Goal: Task Accomplishment & Management: Complete application form

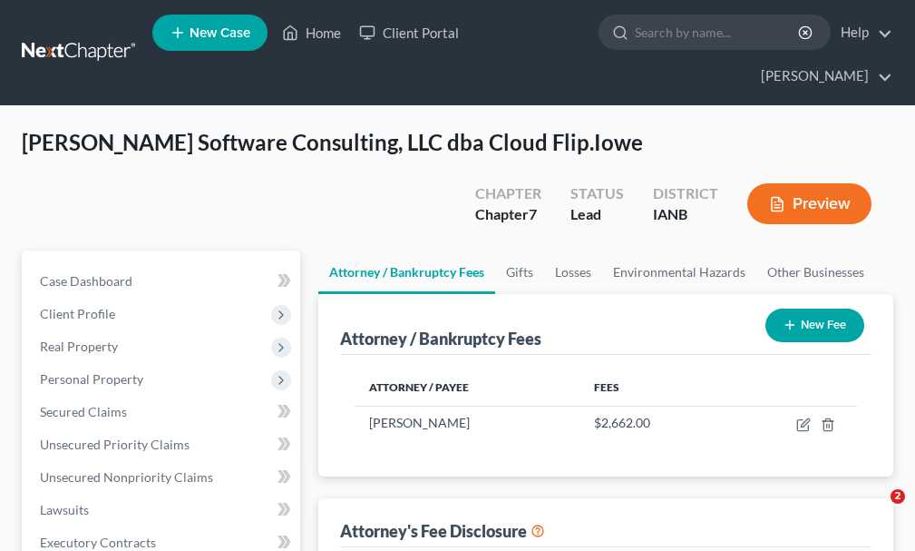
select select "0"
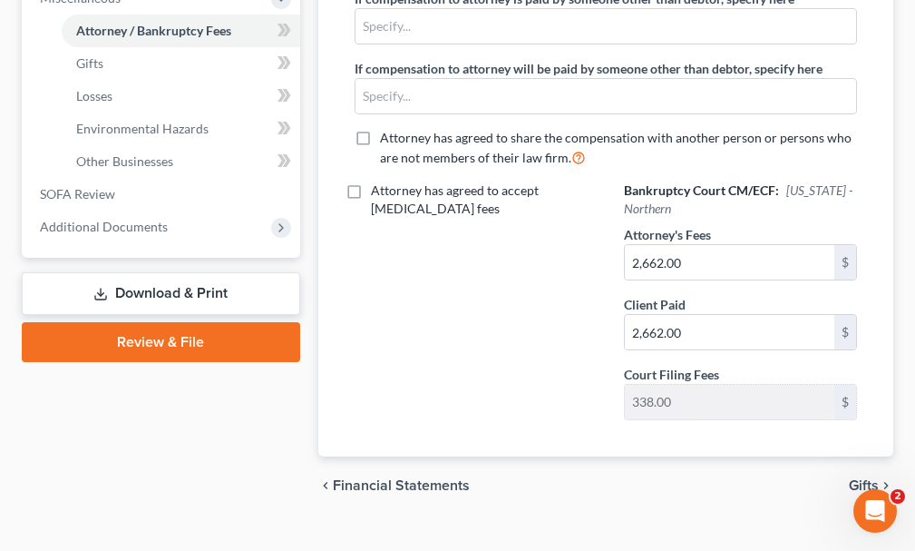
click at [150, 272] on link "Download & Print" at bounding box center [161, 293] width 279 height 43
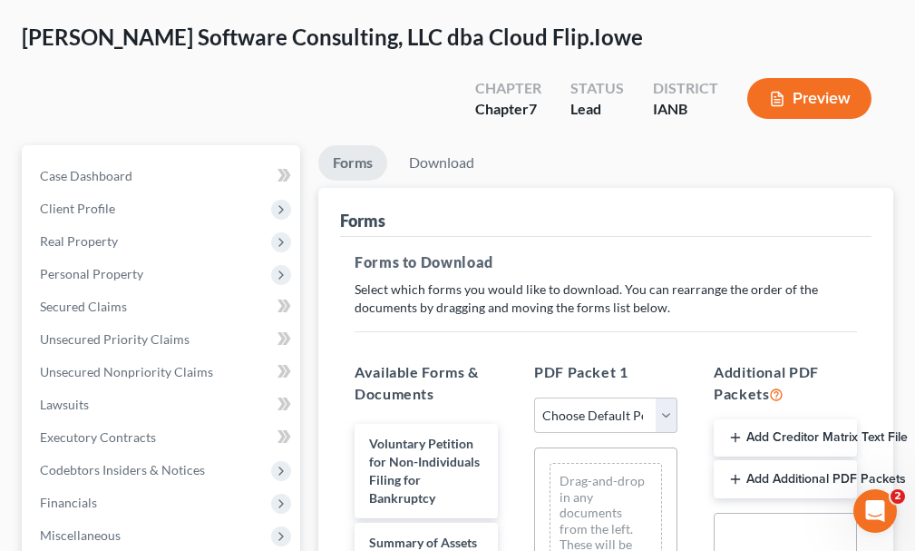
scroll to position [181, 0]
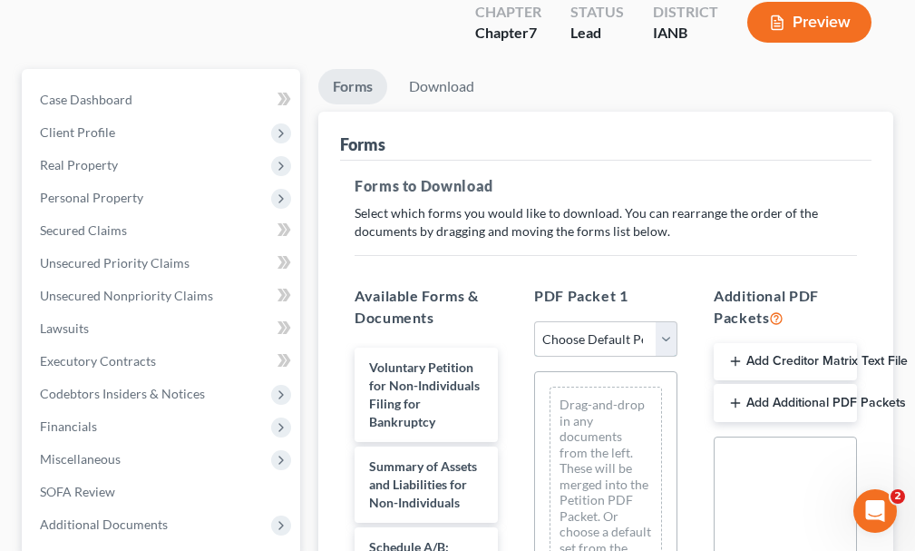
click at [599, 321] on select "Choose Default Petition PDF Packet Complete Bankruptcy Petition (all forms and …" at bounding box center [605, 339] width 143 height 36
click at [534, 321] on select "Choose Default Petition PDF Packet Complete Bankruptcy Petition (all forms and …" at bounding box center [605, 339] width 143 height 36
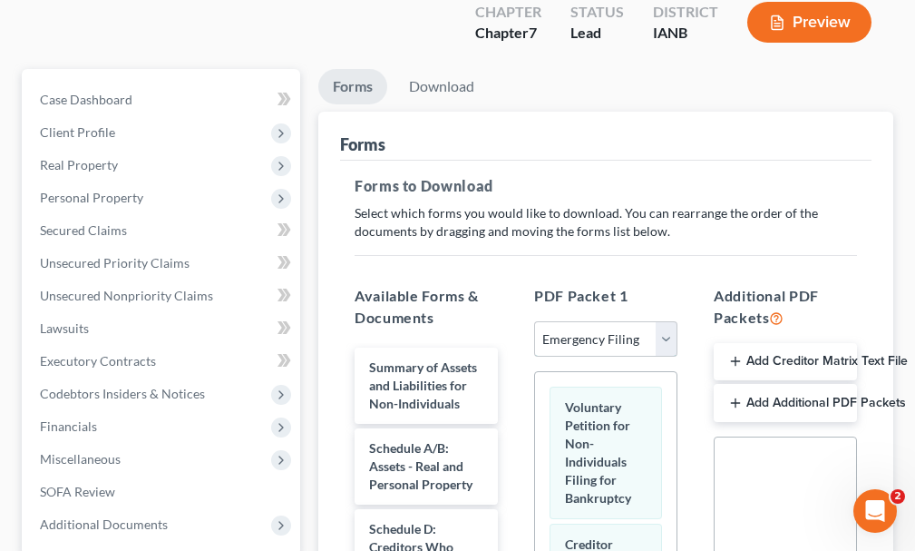
click at [606, 321] on select "Choose Default Petition PDF Packet Complete Bankruptcy Petition (all forms and …" at bounding box center [605, 339] width 143 height 36
select select "0"
click at [534, 321] on select "Choose Default Petition PDF Packet Complete Bankruptcy Petition (all forms and …" at bounding box center [605, 339] width 143 height 36
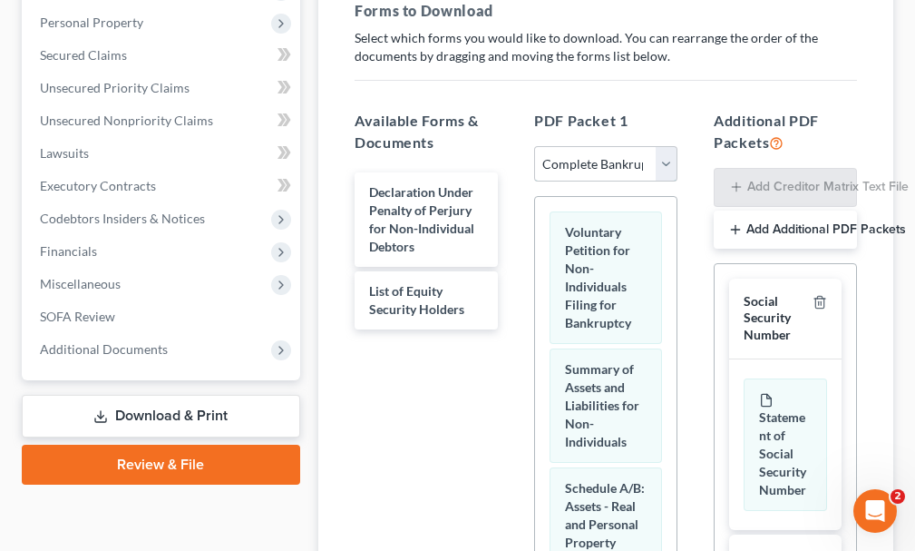
scroll to position [363, 0]
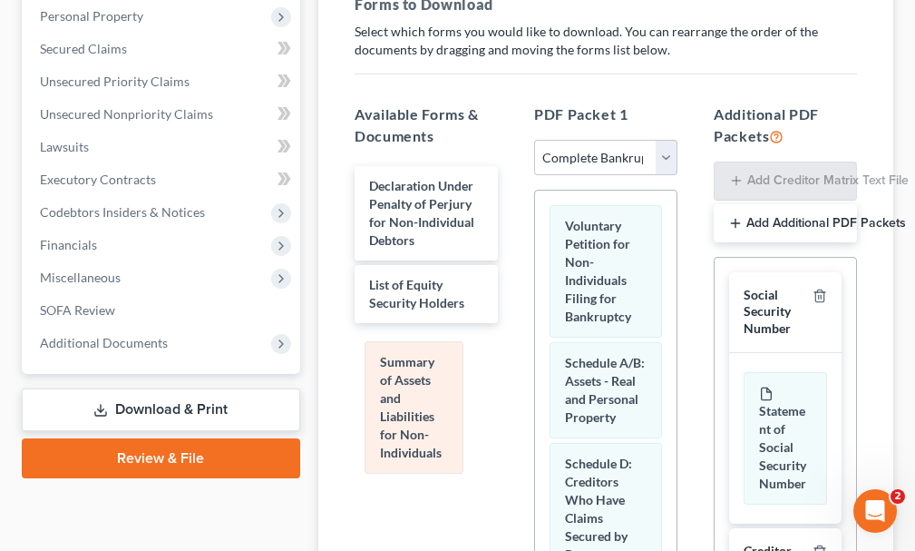
drag, startPoint x: 599, startPoint y: 372, endPoint x: 414, endPoint y: 404, distance: 187.8
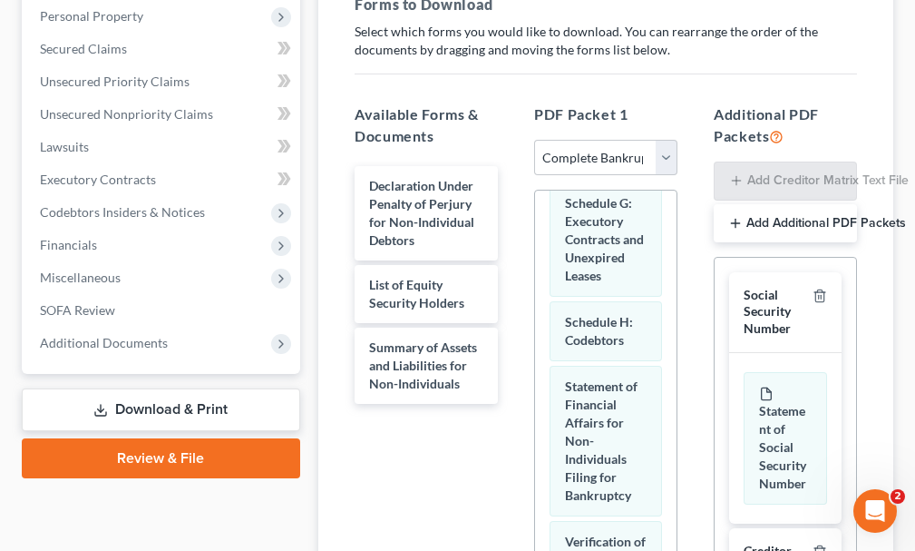
scroll to position [726, 0]
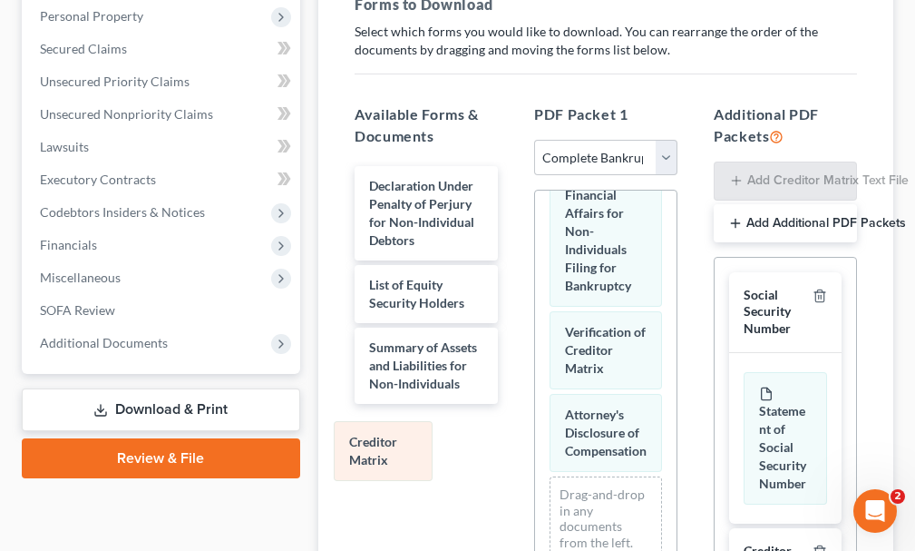
drag, startPoint x: 612, startPoint y: 446, endPoint x: 397, endPoint y: 451, distance: 215.1
click at [535, 451] on div "Creditor Matrix Voluntary Petition for Non-Individuals Filing for Bankruptcy Sc…" at bounding box center [606, 83] width 142 height 1237
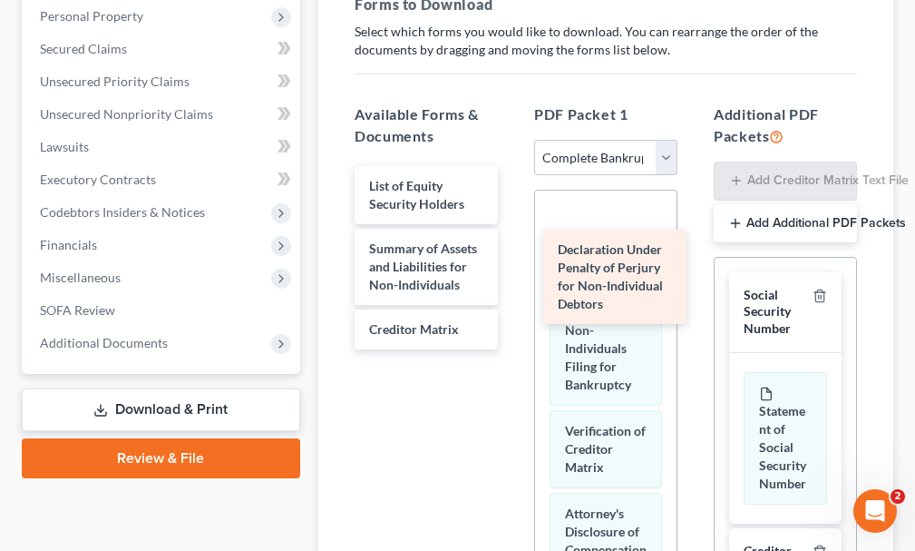
drag, startPoint x: 399, startPoint y: 167, endPoint x: 590, endPoint y: 263, distance: 213.4
click at [513, 263] on div "Declaration Under Penalty of Perjury for Non-Individual Debtors Declaration Und…" at bounding box center [426, 257] width 172 height 183
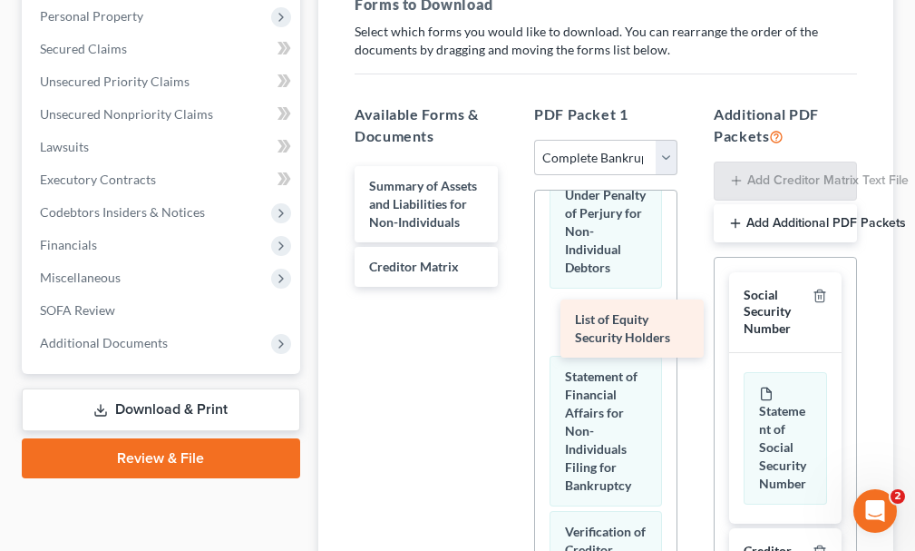
drag, startPoint x: 395, startPoint y: 142, endPoint x: 602, endPoint y: 302, distance: 261.3
click at [513, 287] on div "List of Equity Security Holders List of Equity Security Holders Summary of Asse…" at bounding box center [426, 226] width 172 height 121
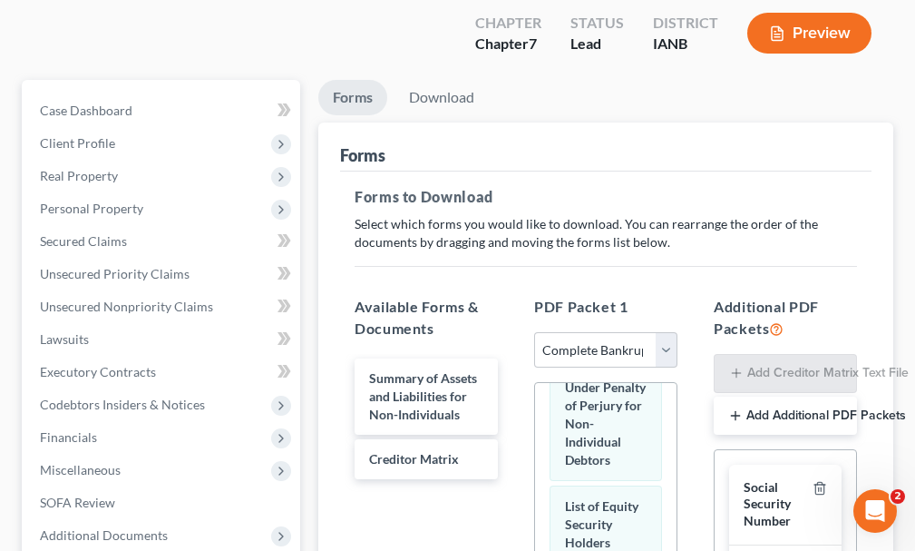
scroll to position [0, 0]
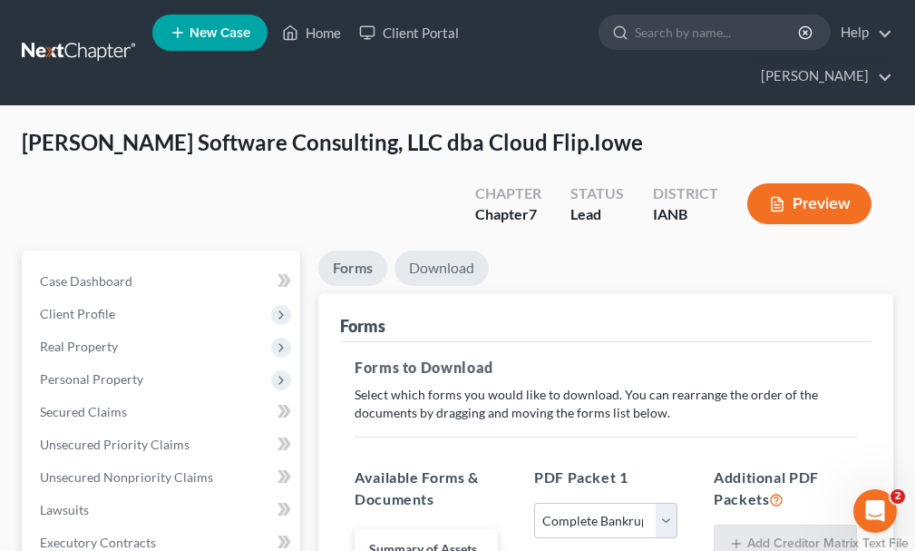
click at [450, 250] on link "Download" at bounding box center [442, 267] width 94 height 35
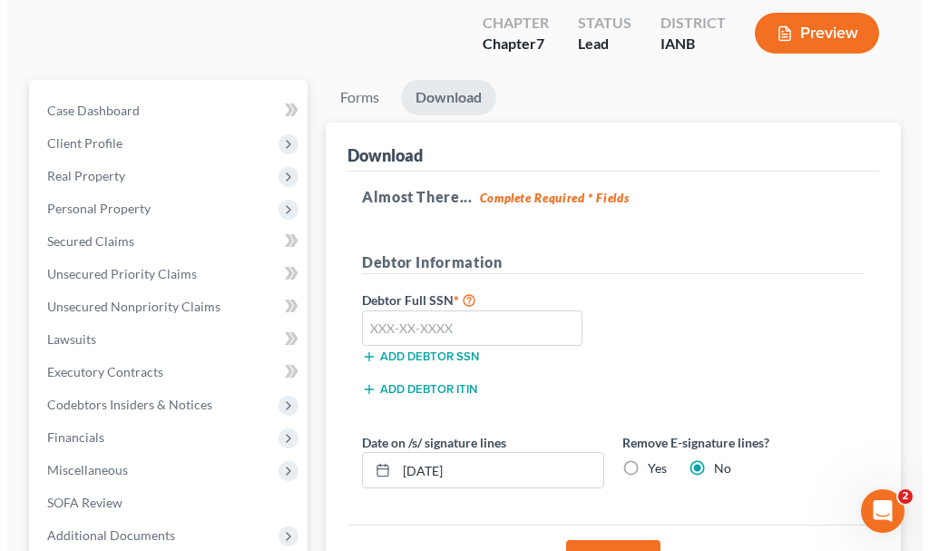
scroll to position [272, 0]
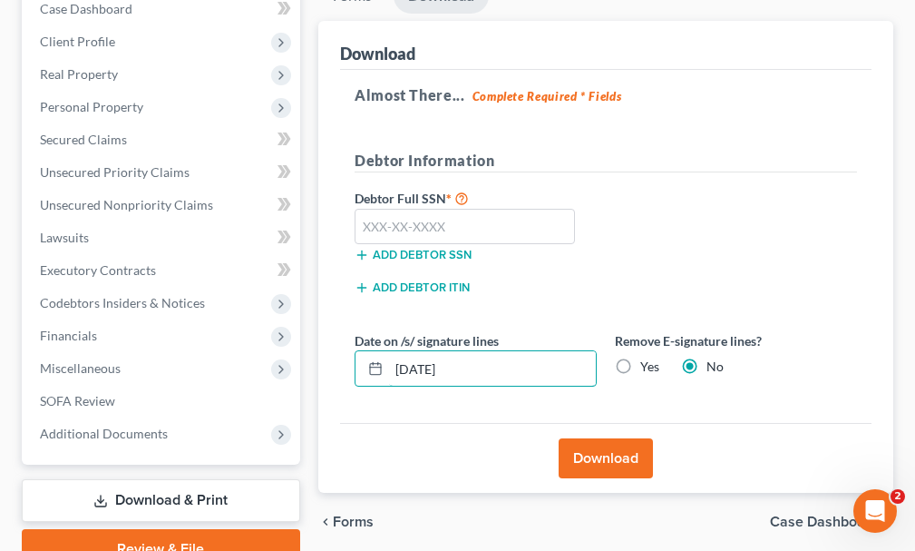
drag, startPoint x: 519, startPoint y: 341, endPoint x: 355, endPoint y: 359, distance: 165.2
click at [355, 359] on div "Date on /s/ signature lines [DATE] Remove E-signature lines? Yes No" at bounding box center [606, 366] width 521 height 70
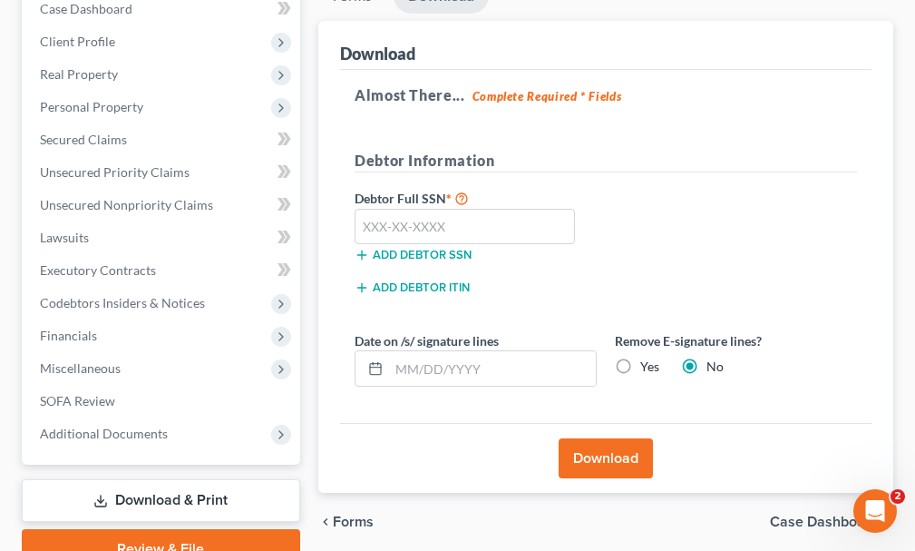
click at [641, 357] on label "Yes" at bounding box center [650, 366] width 19 height 18
click at [648, 357] on input "Yes" at bounding box center [654, 363] width 12 height 12
radio input "true"
radio input "false"
click at [596, 438] on button "Download" at bounding box center [606, 458] width 94 height 40
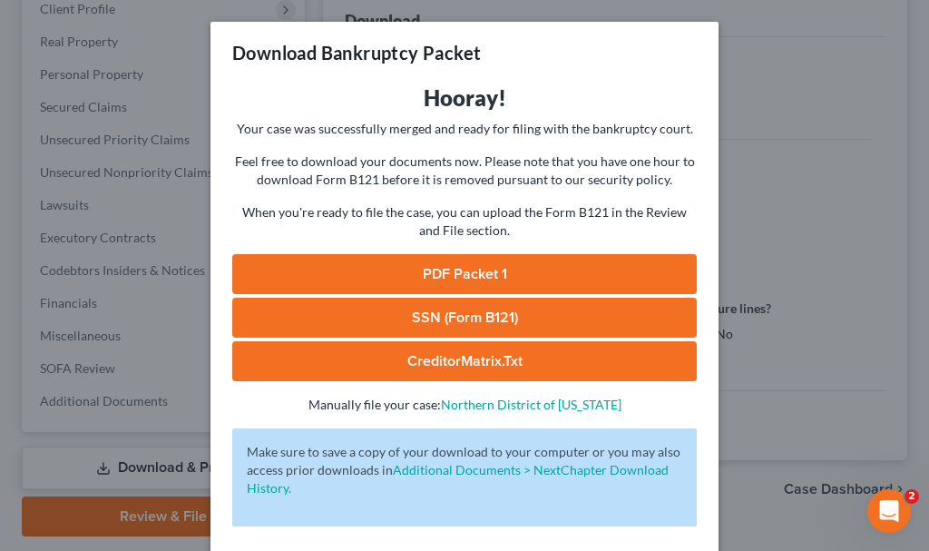
click at [347, 320] on link "SSN (Form B121)" at bounding box center [464, 318] width 465 height 40
click at [391, 267] on link "PDF Packet 1" at bounding box center [464, 274] width 465 height 40
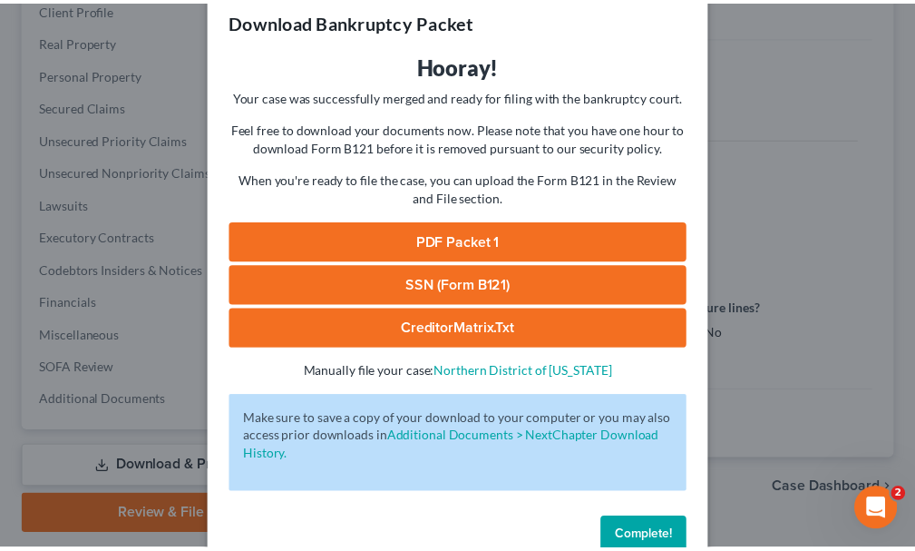
scroll to position [73, 0]
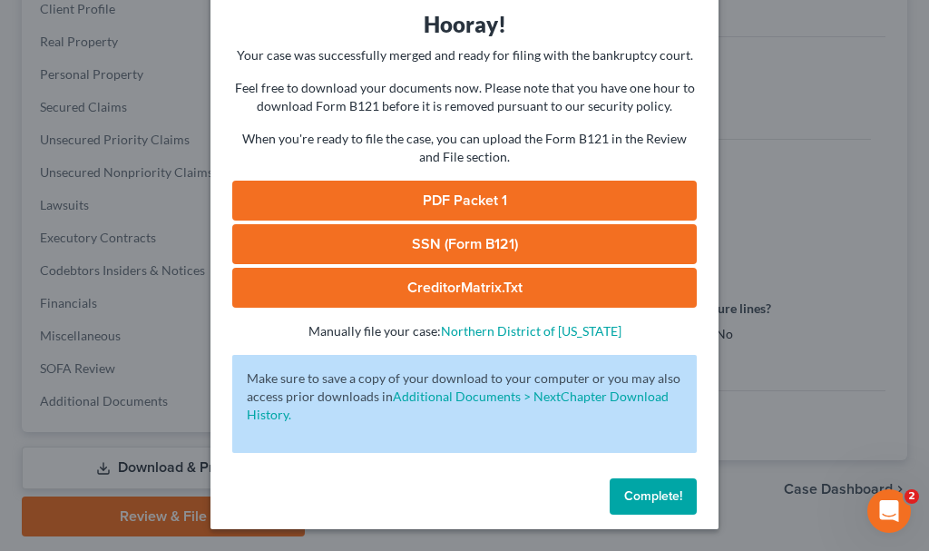
click at [632, 500] on span "Complete!" at bounding box center [653, 495] width 58 height 15
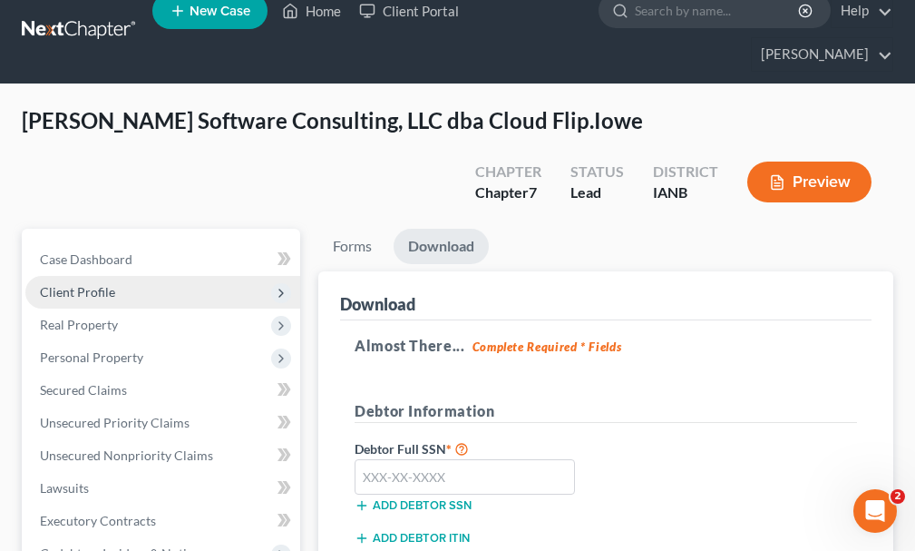
scroll to position [0, 0]
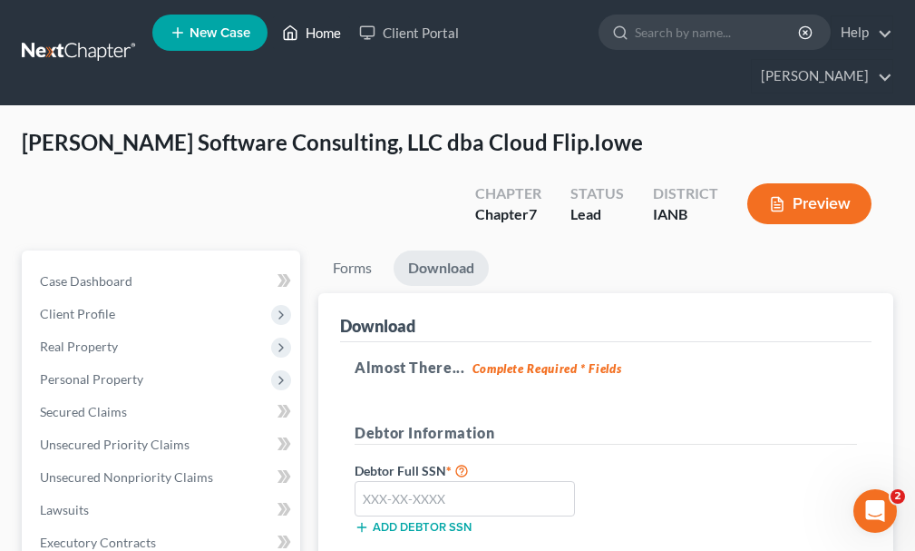
drag, startPoint x: 323, startPoint y: 32, endPoint x: 219, endPoint y: 30, distance: 104.4
click at [323, 33] on link "Home" at bounding box center [311, 32] width 77 height 33
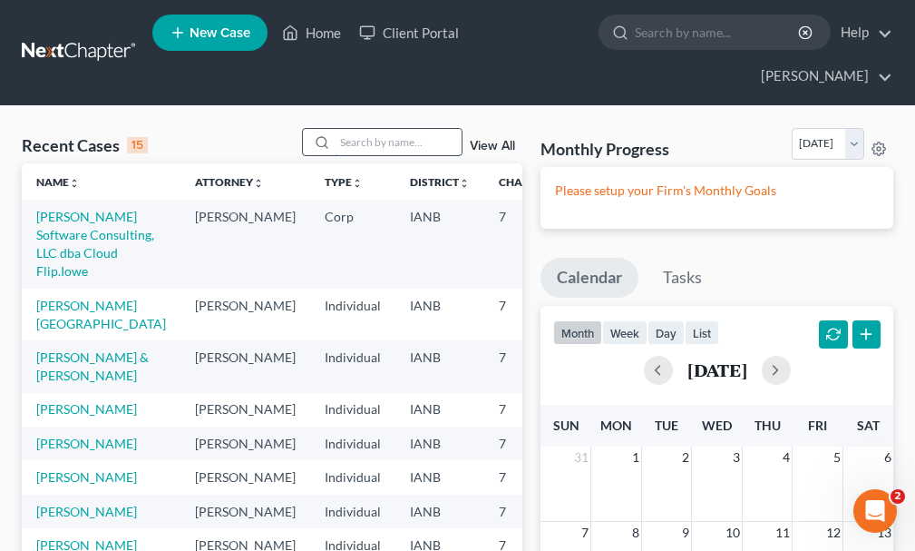
click at [406, 129] on input "search" at bounding box center [398, 142] width 127 height 26
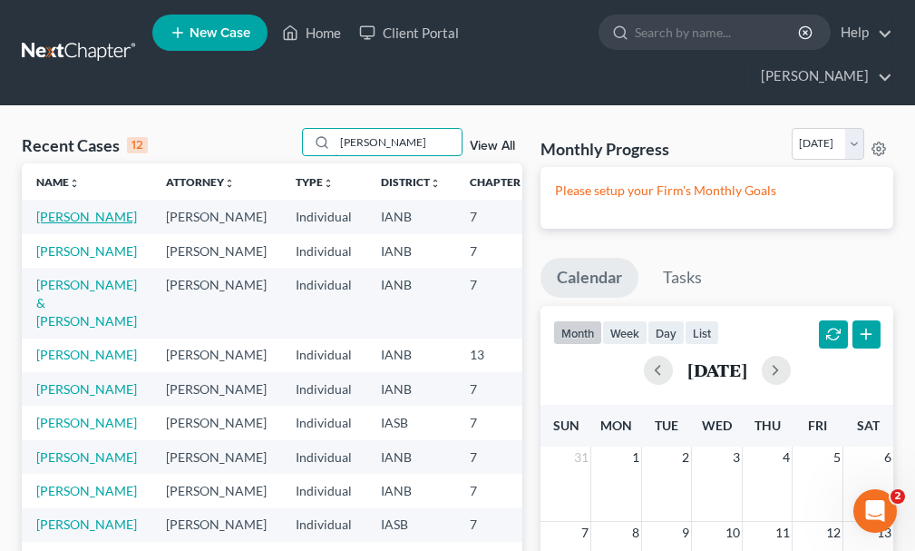
type input "[PERSON_NAME]"
click at [54, 209] on link "[PERSON_NAME]" at bounding box center [86, 216] width 101 height 15
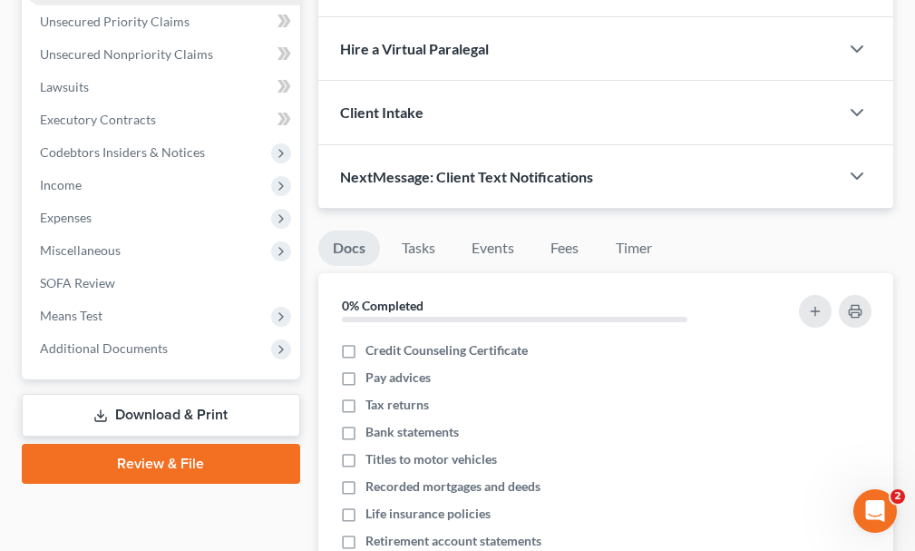
scroll to position [454, 0]
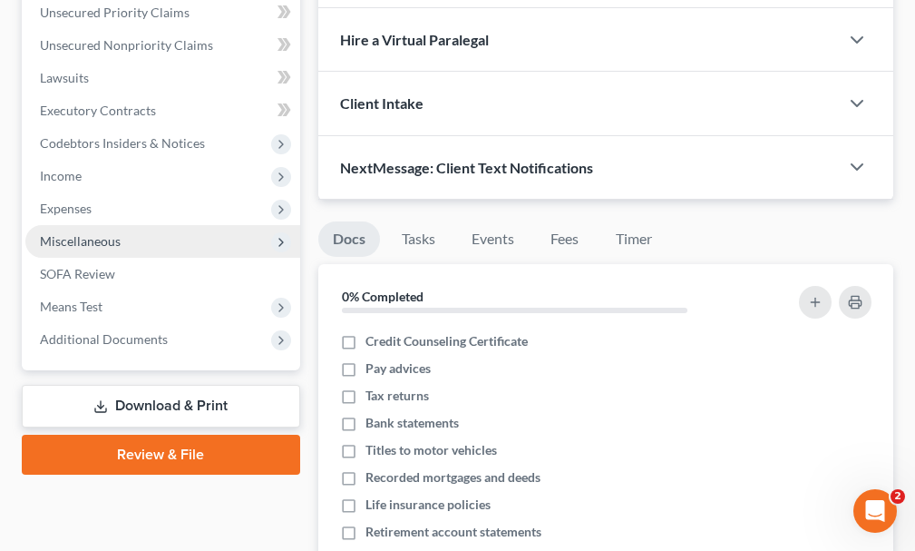
click at [73, 233] on span "Miscellaneous" at bounding box center [80, 240] width 81 height 15
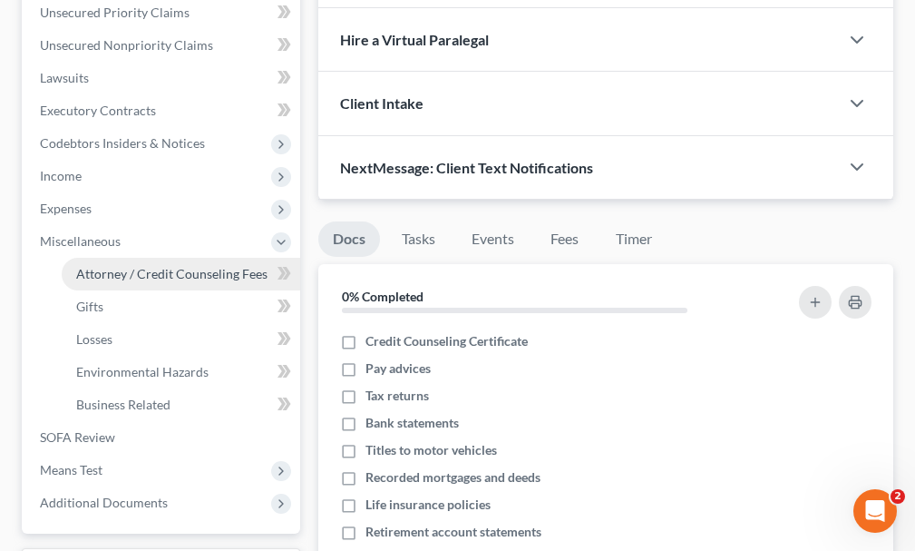
click at [97, 266] on span "Attorney / Credit Counseling Fees" at bounding box center [171, 273] width 191 height 15
select select "0"
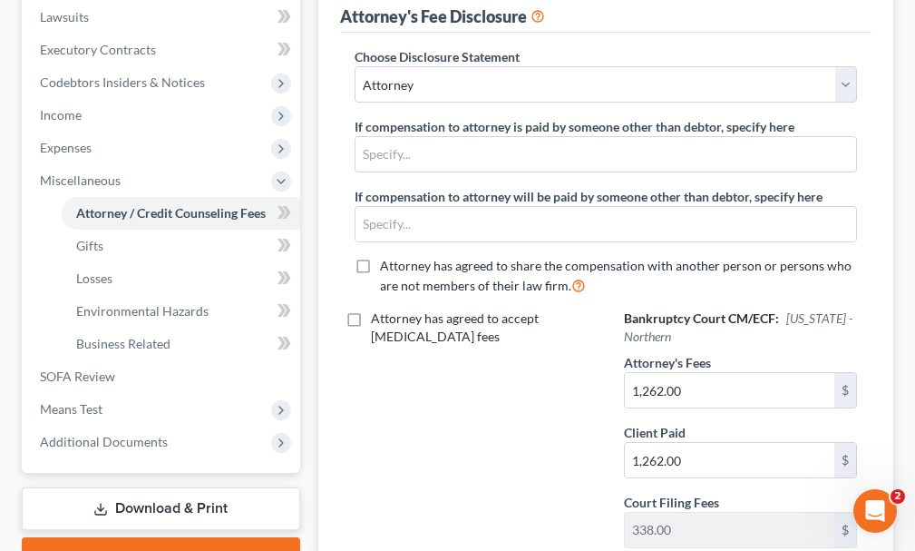
scroll to position [544, 0]
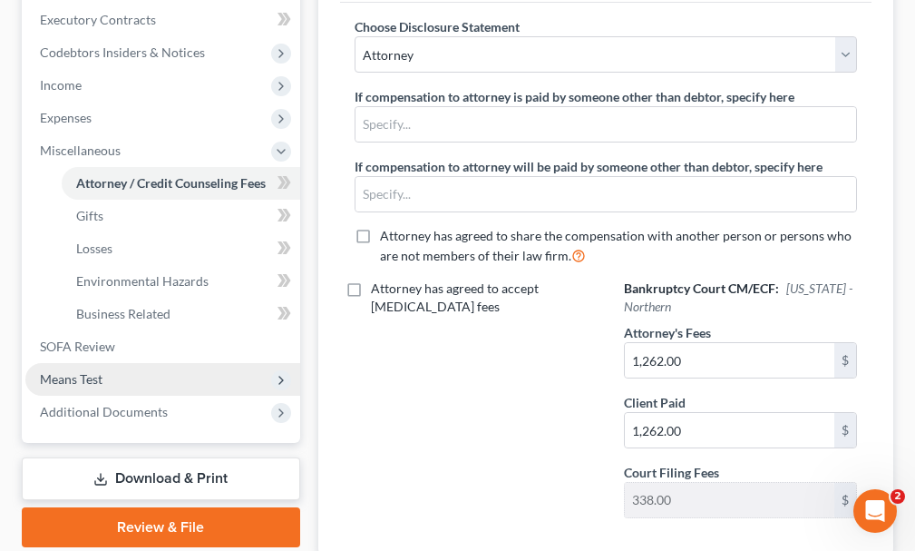
click at [74, 371] on span "Means Test" at bounding box center [71, 378] width 63 height 15
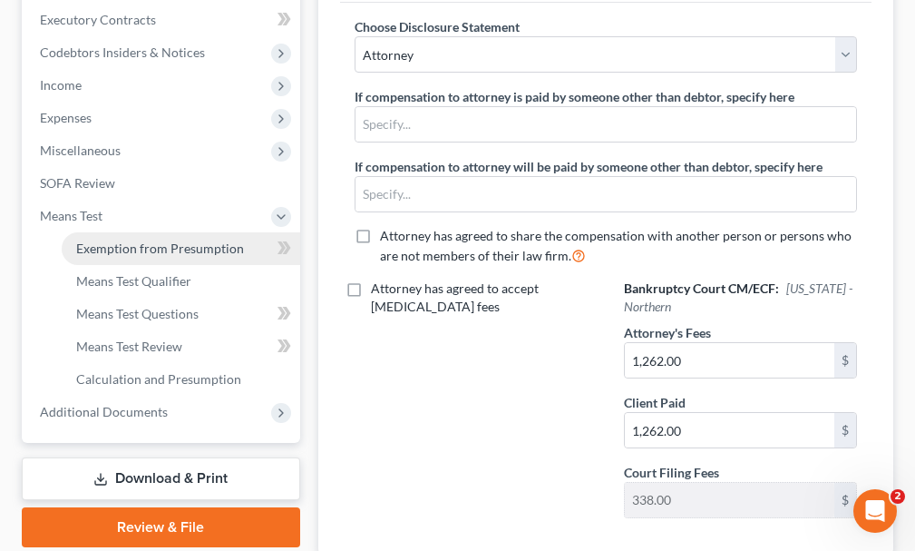
click at [122, 240] on span "Exemption from Presumption" at bounding box center [160, 247] width 168 height 15
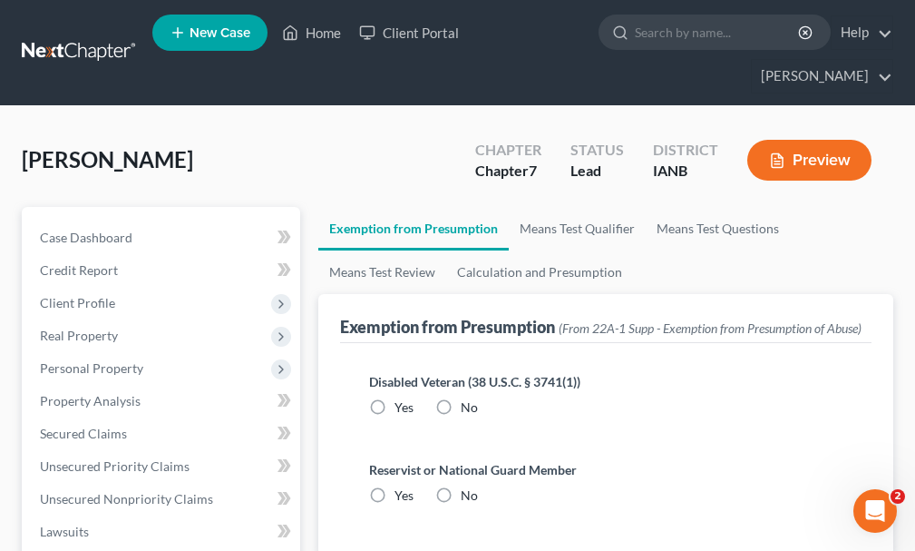
click at [461, 398] on label "No" at bounding box center [469, 407] width 17 height 18
click at [468, 398] on input "No" at bounding box center [474, 404] width 12 height 12
radio input "true"
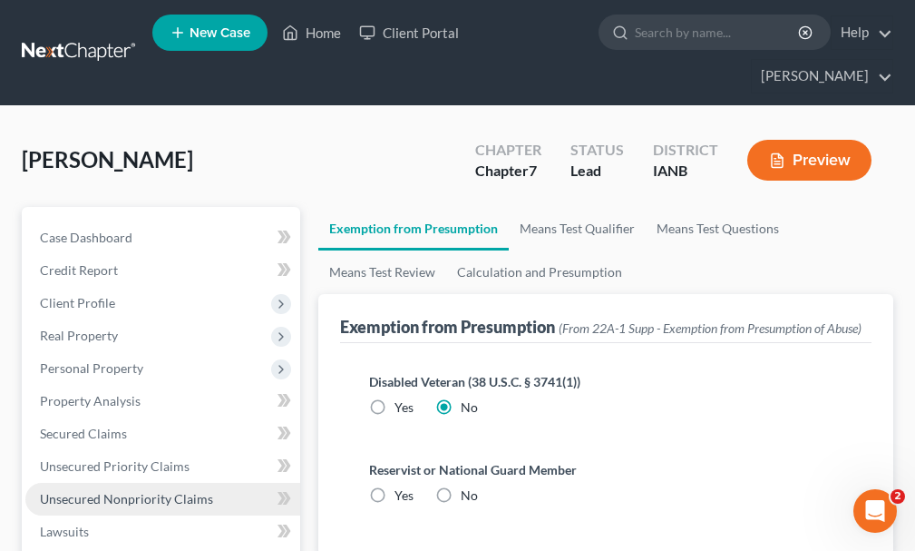
drag, startPoint x: 441, startPoint y: 462, endPoint x: 249, endPoint y: 452, distance: 192.6
click at [461, 486] on label "No" at bounding box center [469, 495] width 17 height 18
click at [468, 486] on input "No" at bounding box center [474, 492] width 12 height 12
radio input "true"
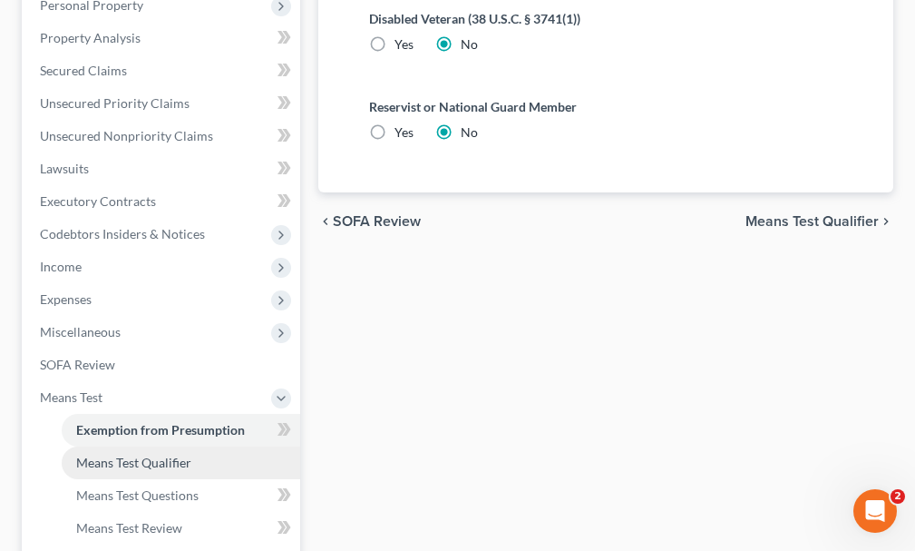
click at [122, 455] on span "Means Test Qualifier" at bounding box center [133, 462] width 115 height 15
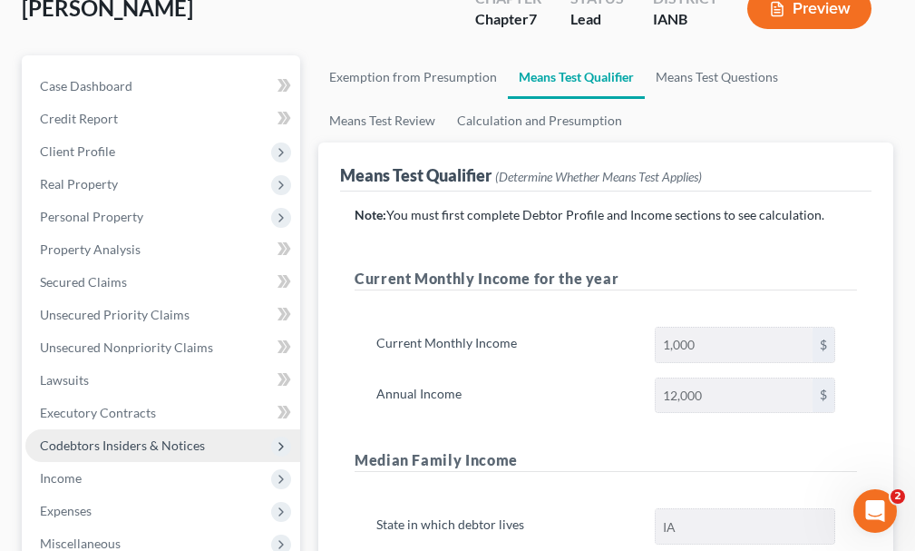
scroll to position [123, 0]
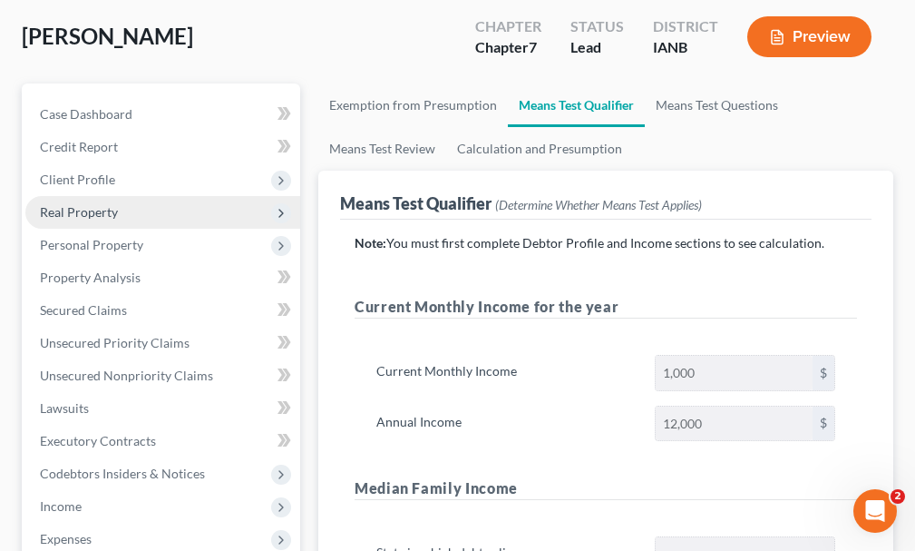
click at [95, 204] on span "Real Property" at bounding box center [79, 211] width 78 height 15
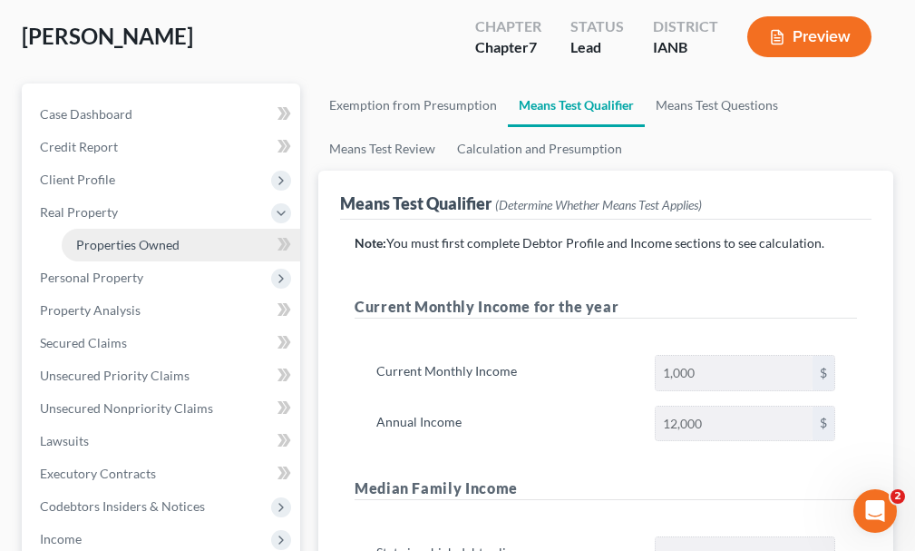
click at [108, 237] on span "Properties Owned" at bounding box center [127, 244] width 103 height 15
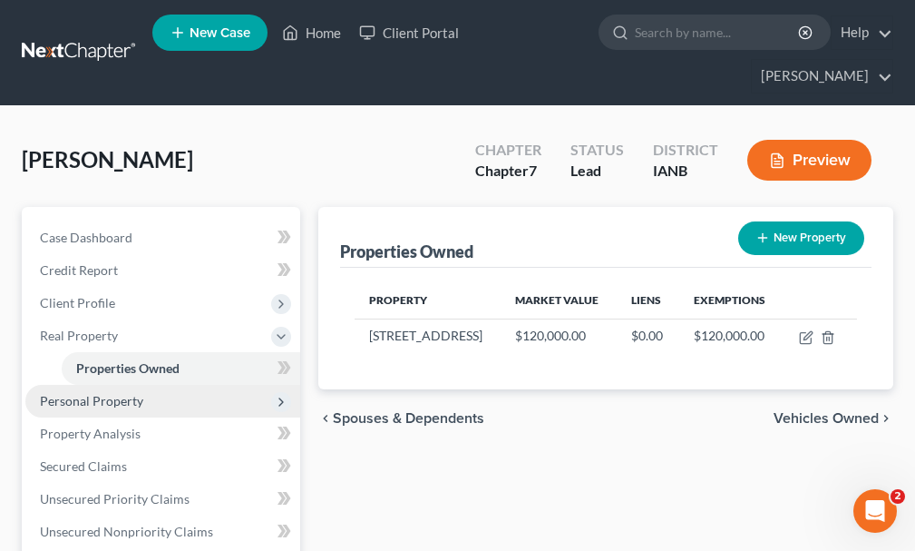
click at [93, 393] on span "Personal Property" at bounding box center [91, 400] width 103 height 15
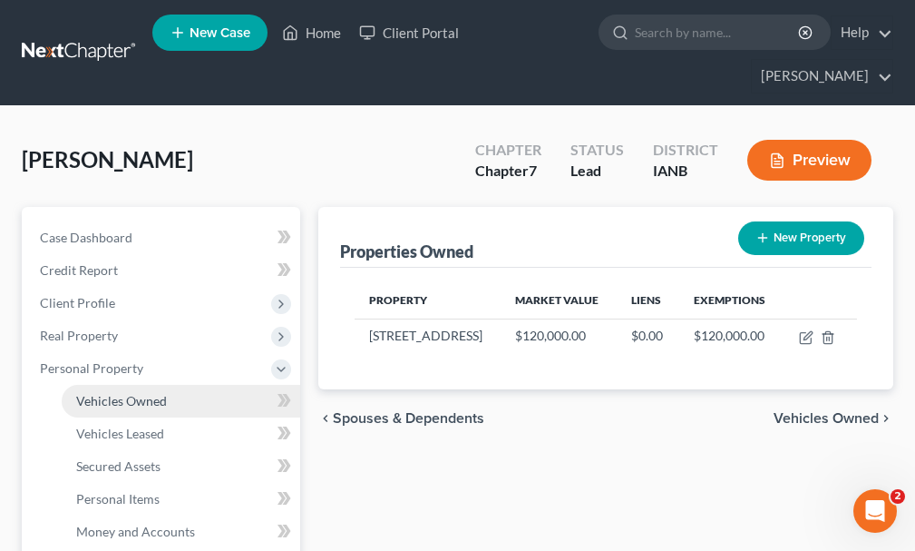
click at [100, 393] on span "Vehicles Owned" at bounding box center [121, 400] width 91 height 15
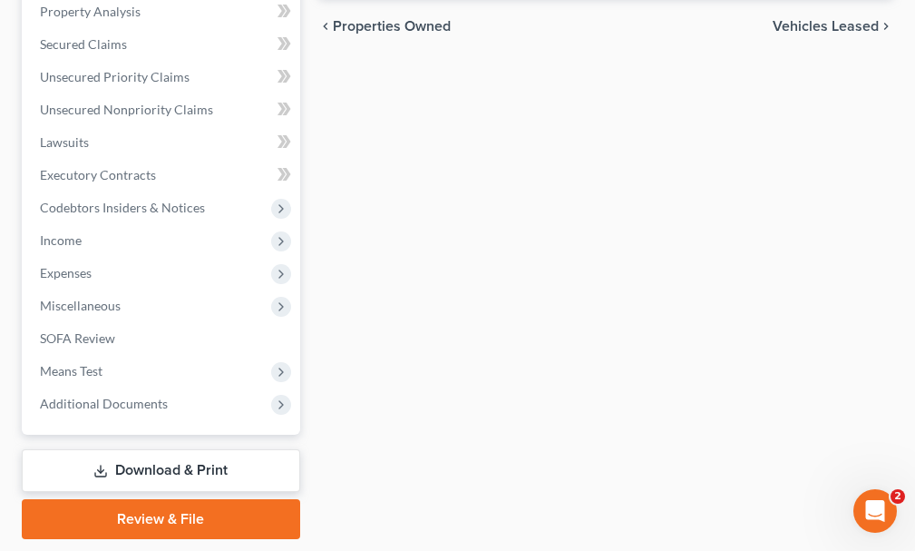
scroll to position [740, 0]
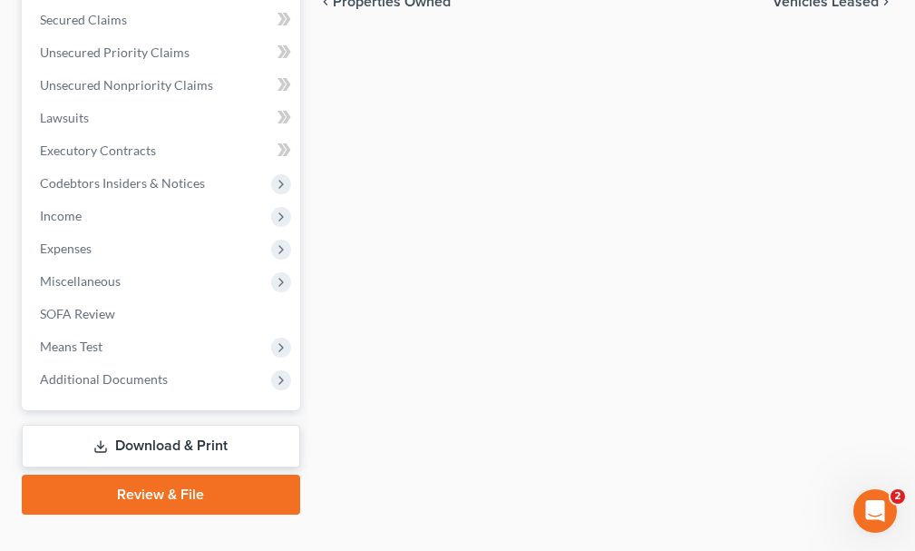
click at [145, 425] on link "Download & Print" at bounding box center [161, 446] width 279 height 43
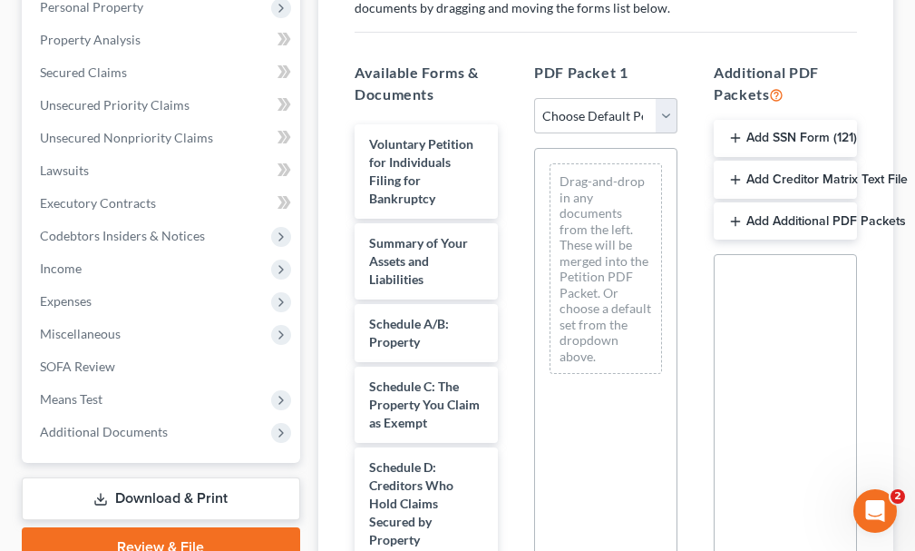
scroll to position [363, 0]
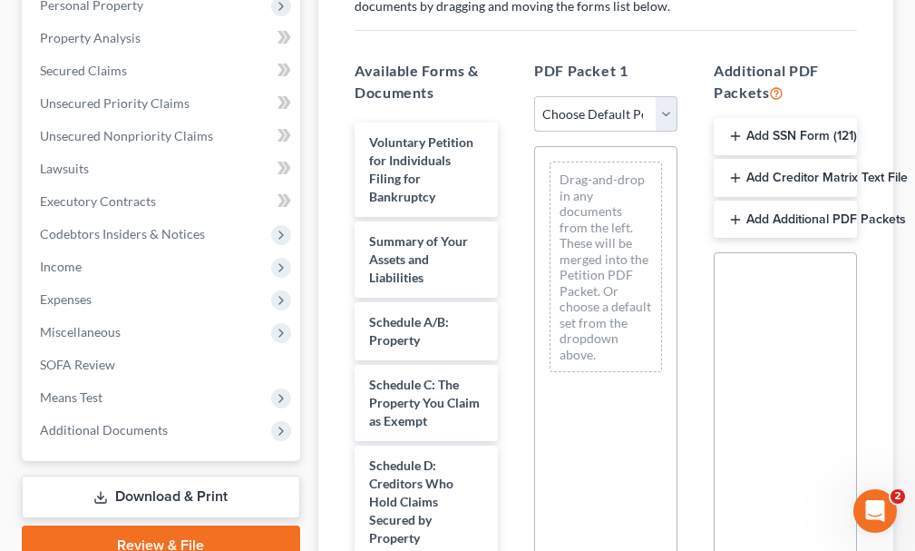
click at [617, 96] on select "Choose Default Petition PDF Packet Complete Bankruptcy Petition (all forms and …" at bounding box center [605, 114] width 143 height 36
select select "0"
click at [534, 96] on select "Choose Default Petition PDF Packet Complete Bankruptcy Petition (all forms and …" at bounding box center [605, 114] width 143 height 36
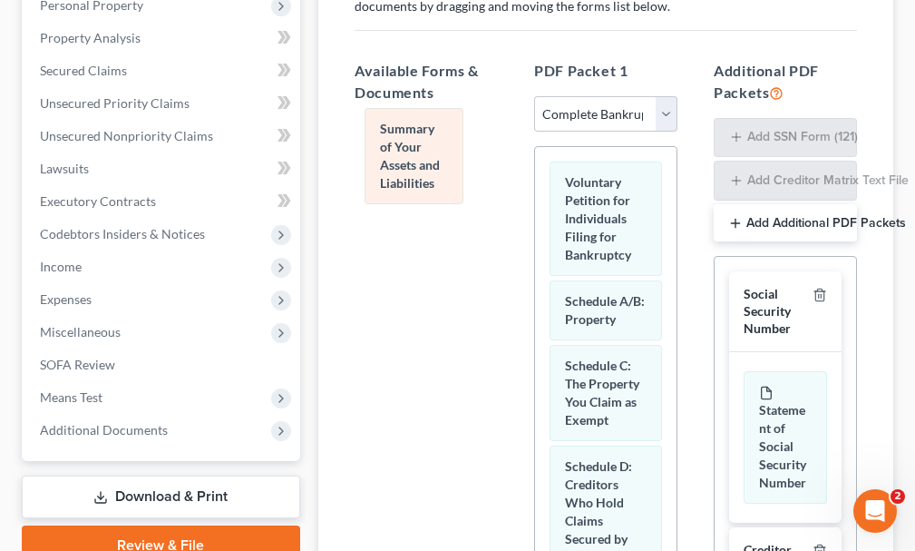
drag, startPoint x: 593, startPoint y: 302, endPoint x: 406, endPoint y: 157, distance: 236.7
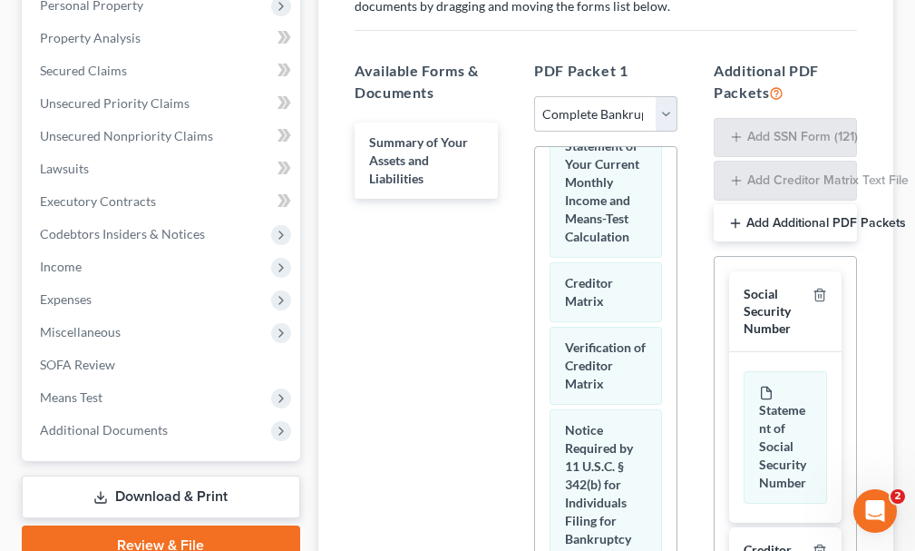
scroll to position [1361, 0]
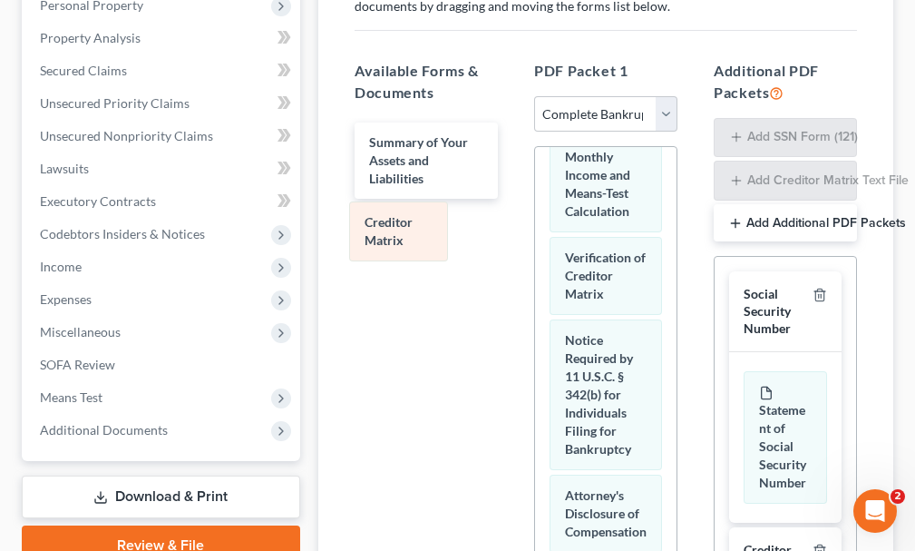
drag, startPoint x: 589, startPoint y: 378, endPoint x: 390, endPoint y: 230, distance: 247.7
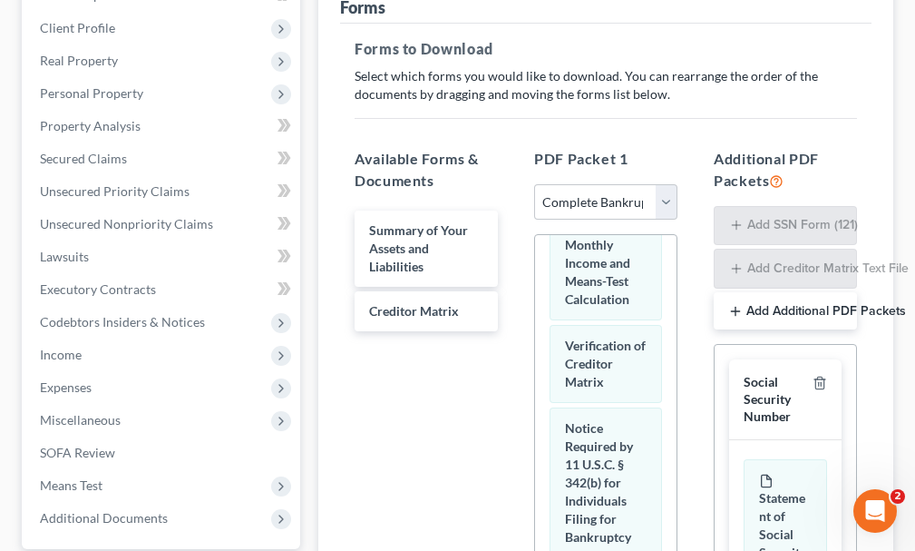
scroll to position [0, 0]
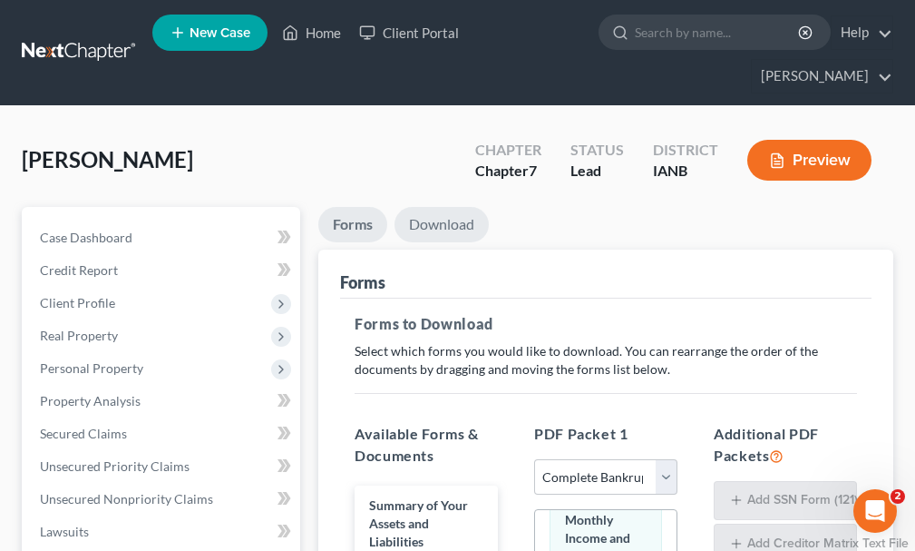
click at [440, 207] on link "Download" at bounding box center [442, 224] width 94 height 35
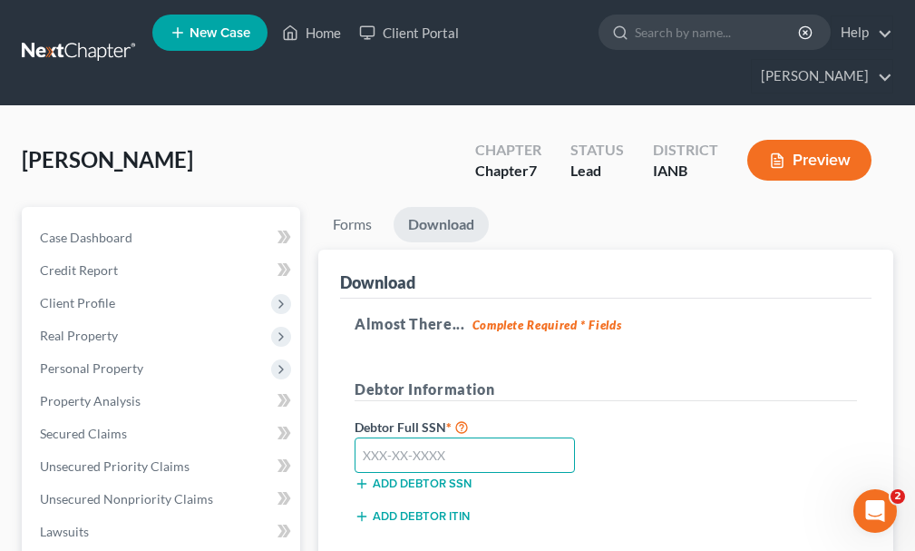
click at [485, 437] on input "text" at bounding box center [465, 455] width 220 height 36
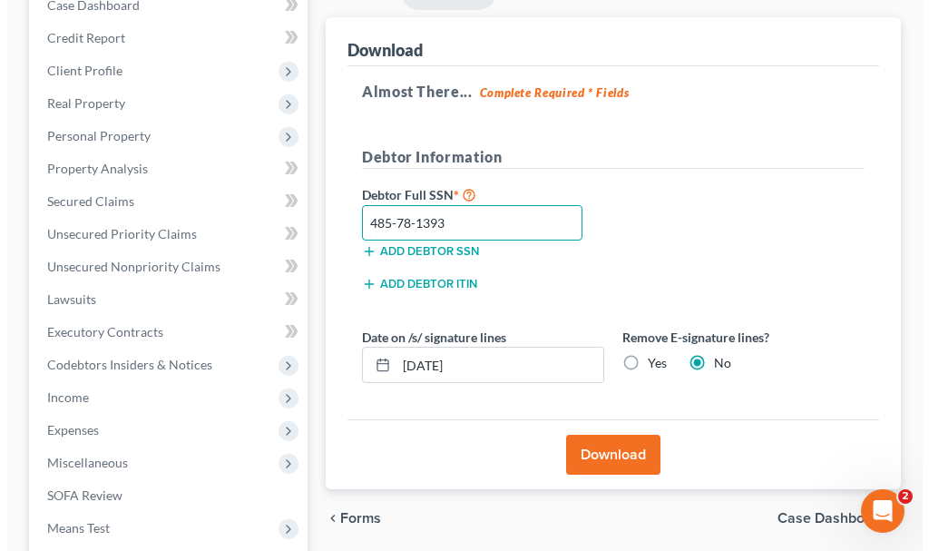
scroll to position [272, 0]
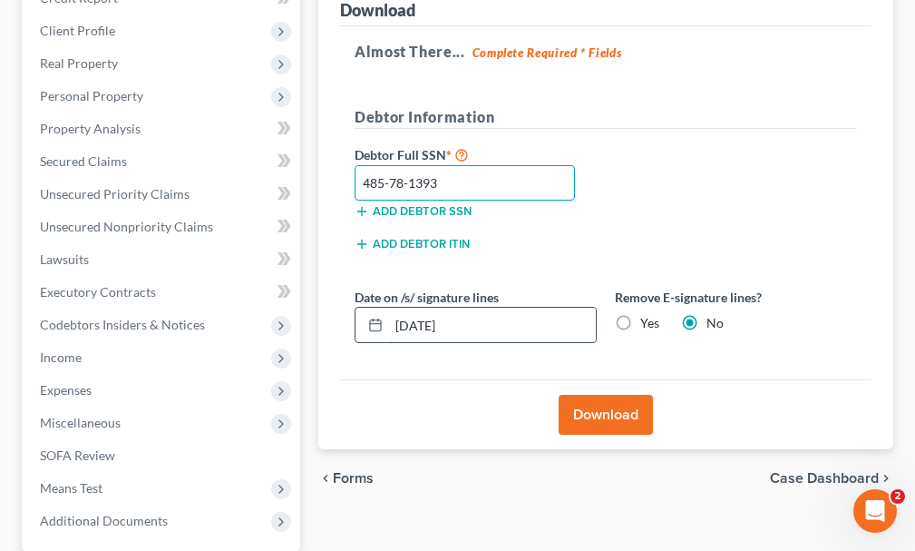
type input "485-78-1393"
drag, startPoint x: 422, startPoint y: 289, endPoint x: 446, endPoint y: 325, distance: 43.0
click at [376, 307] on div "[DATE]" at bounding box center [476, 325] width 242 height 36
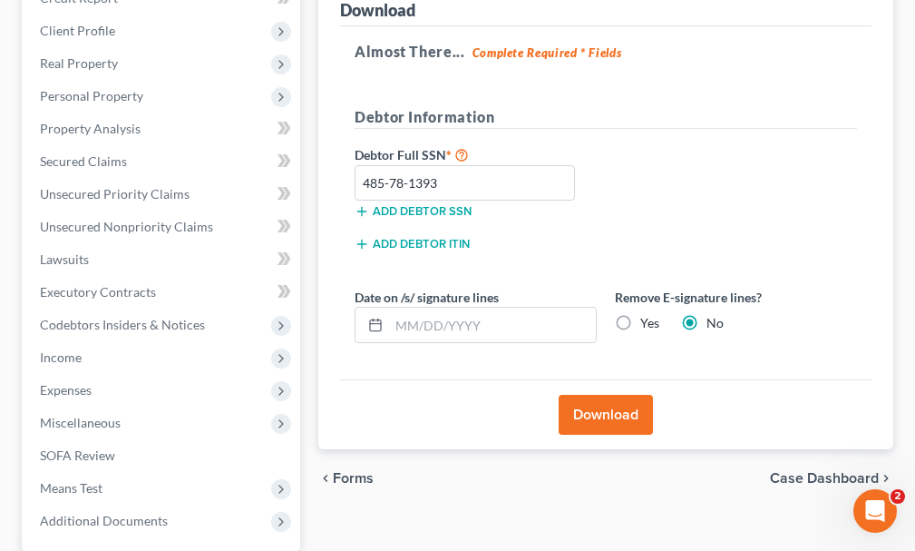
click at [641, 314] on label "Yes" at bounding box center [650, 323] width 19 height 18
click at [648, 314] on input "Yes" at bounding box center [654, 320] width 12 height 12
radio input "true"
radio input "false"
click at [581, 395] on button "Download" at bounding box center [606, 415] width 94 height 40
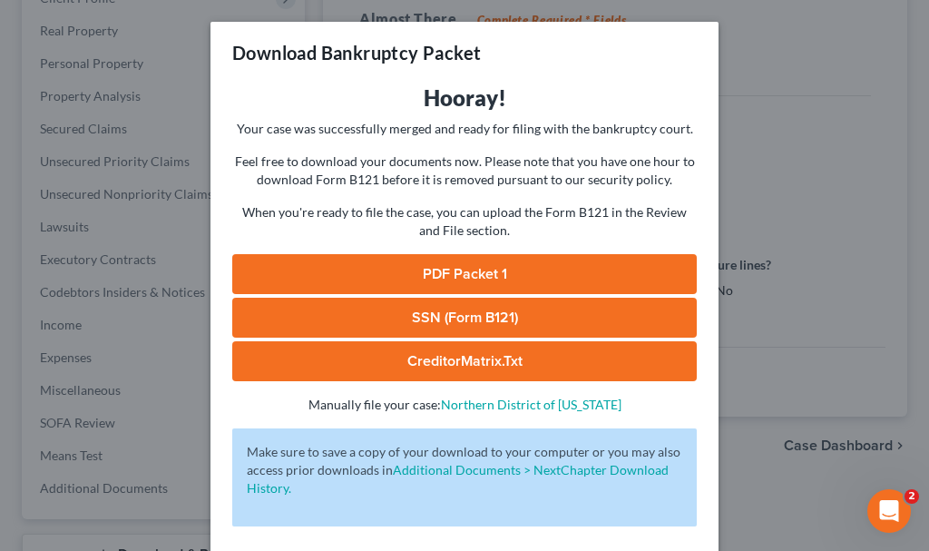
click at [387, 312] on link "SSN (Form B121)" at bounding box center [464, 318] width 465 height 40
click at [356, 262] on link "PDF Packet 1" at bounding box center [464, 274] width 465 height 40
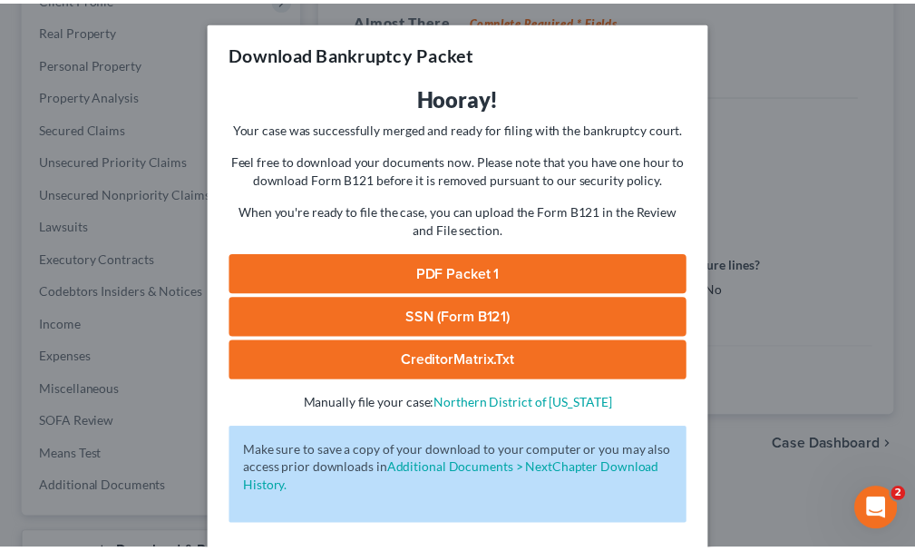
scroll to position [73, 0]
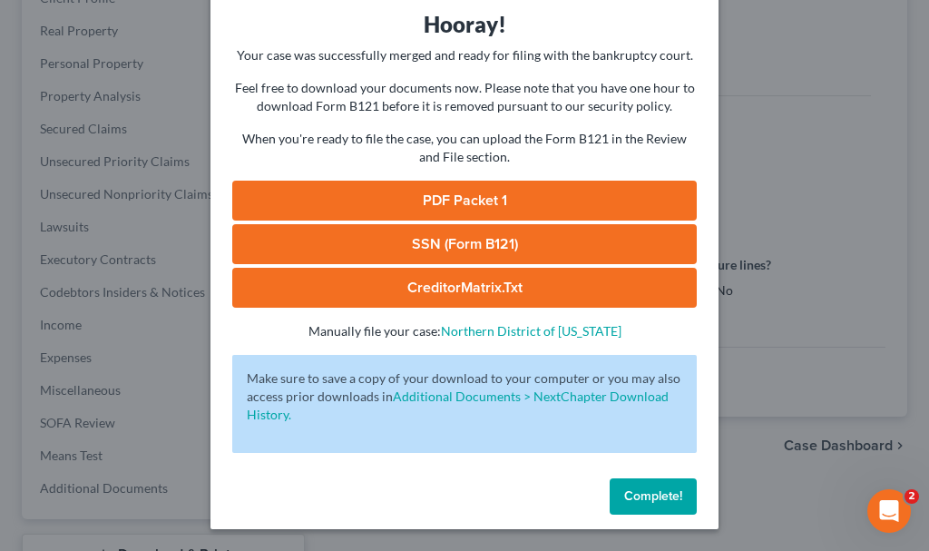
click at [638, 491] on span "Complete!" at bounding box center [653, 495] width 58 height 15
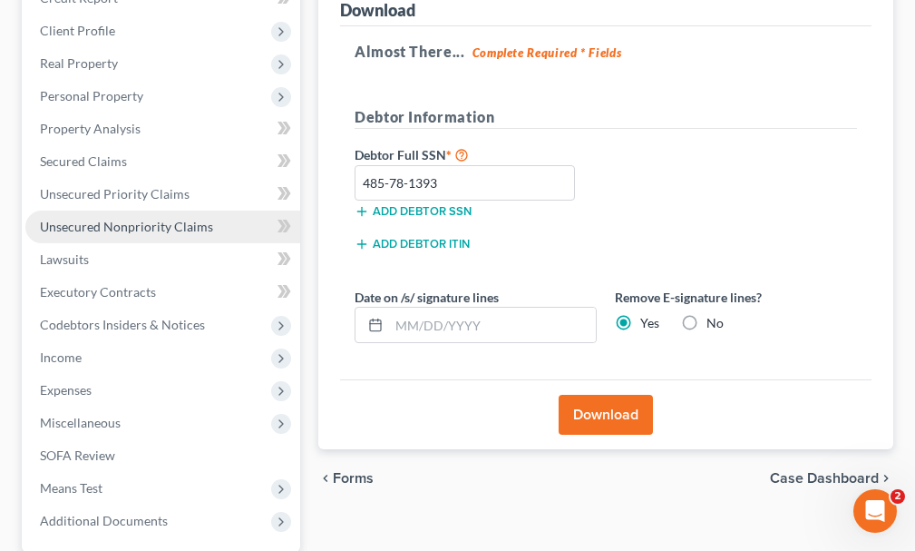
click at [98, 219] on span "Unsecured Nonpriority Claims" at bounding box center [126, 226] width 173 height 15
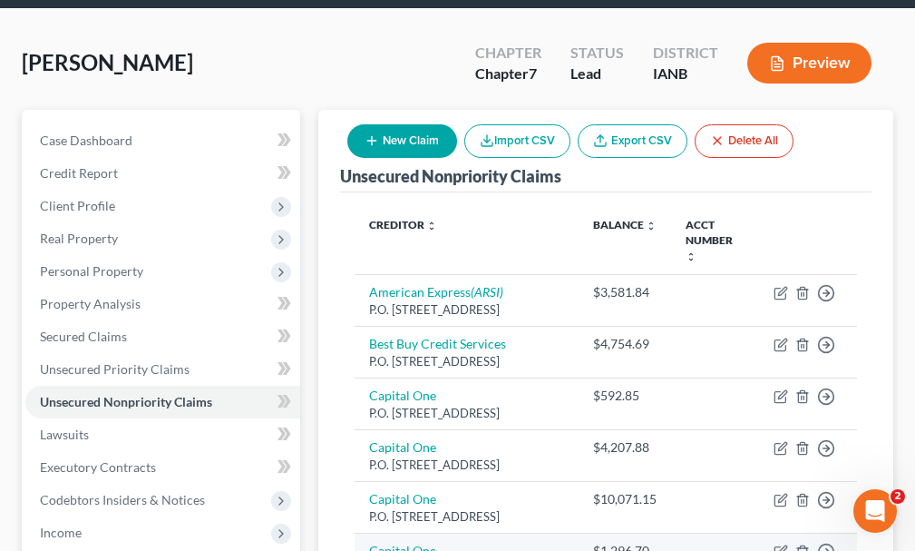
scroll to position [91, 0]
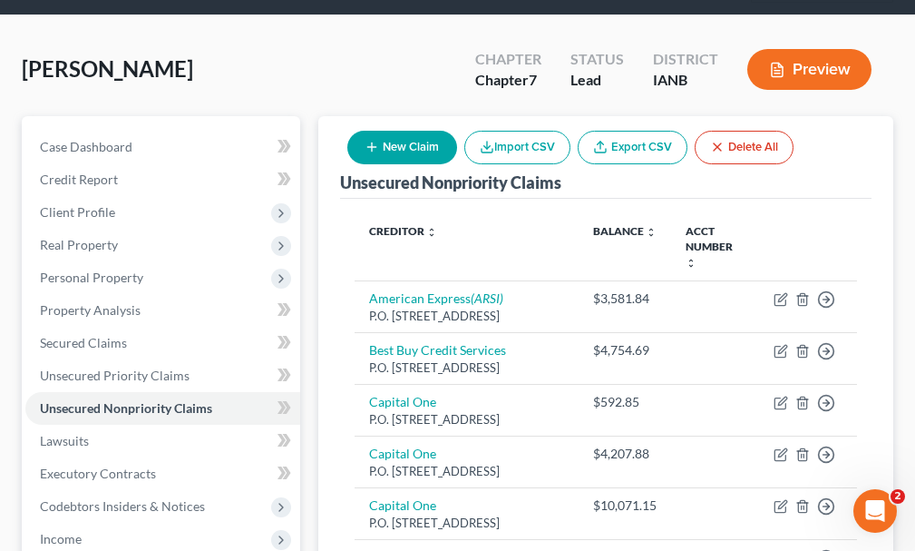
click at [384, 131] on button "New Claim" at bounding box center [403, 148] width 110 height 34
select select "0"
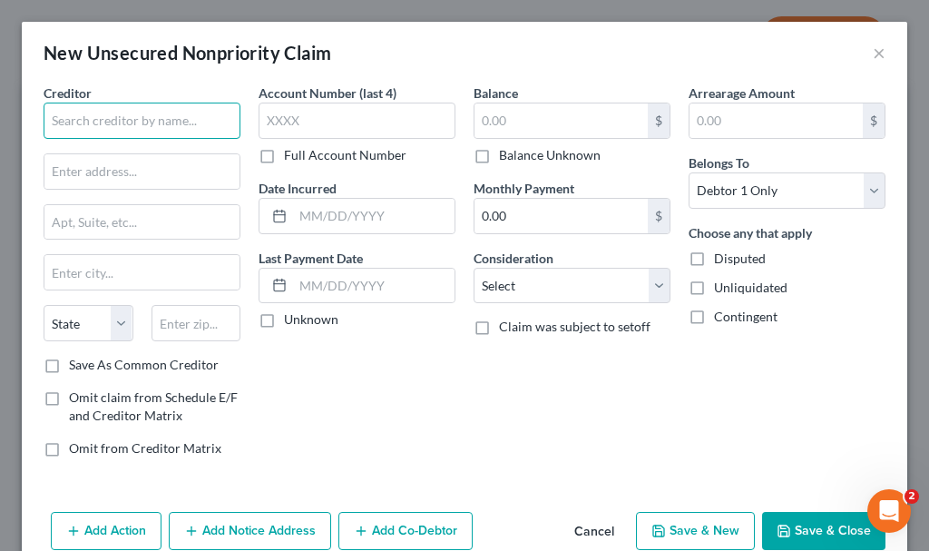
click at [140, 116] on input "text" at bounding box center [142, 121] width 197 height 36
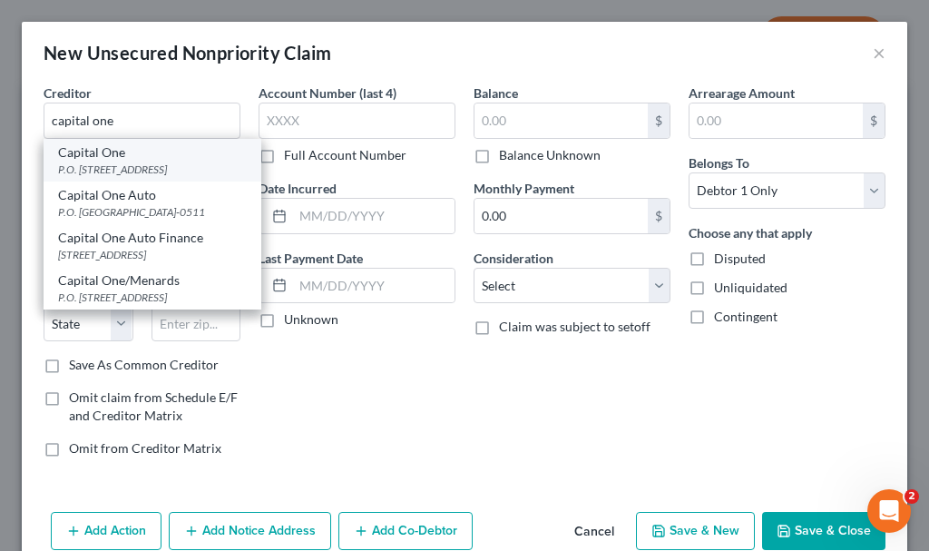
click at [59, 177] on div "P.O. [STREET_ADDRESS]" at bounding box center [152, 169] width 189 height 15
type input "Capital One"
type input "P.O. Box 30285"
type input "[GEOGRAPHIC_DATA]"
select select "46"
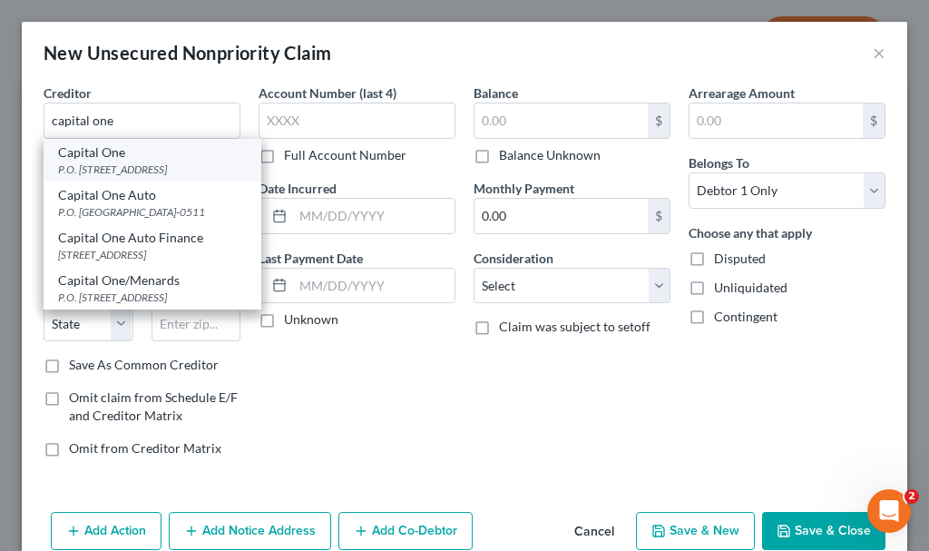
type input "84130-0285"
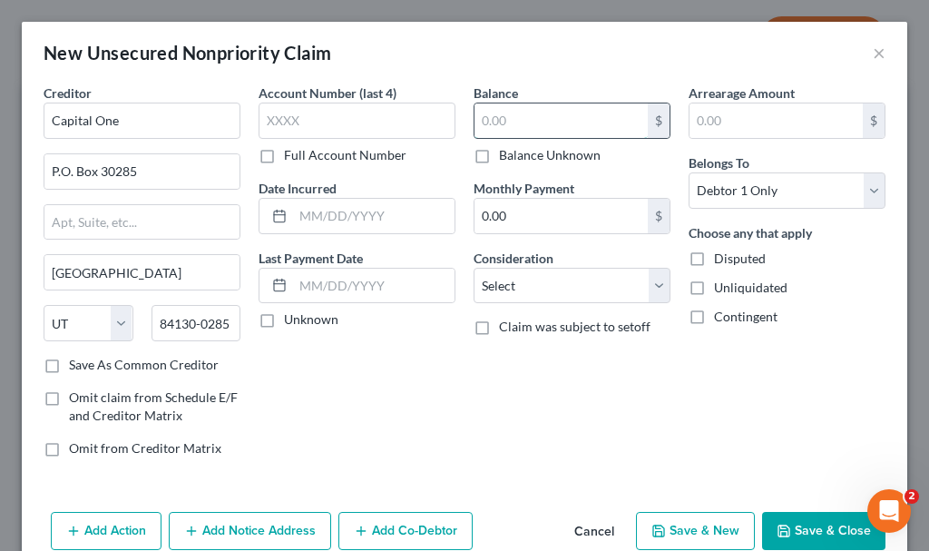
click at [502, 121] on input "text" at bounding box center [561, 120] width 173 height 34
type input "3,800"
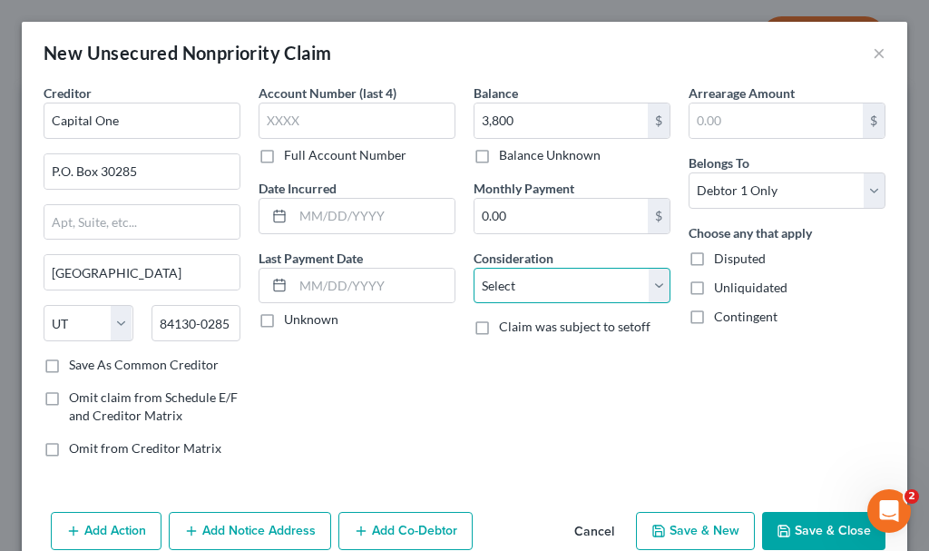
drag, startPoint x: 514, startPoint y: 287, endPoint x: 513, endPoint y: 269, distance: 17.3
click at [514, 287] on select "Select Cable / Satellite Services Collection Agency Credit Card Debt Debt Couns…" at bounding box center [572, 286] width 197 height 36
select select "2"
click at [474, 268] on select "Select Cable / Satellite Services Collection Agency Credit Card Debt Debt Couns…" at bounding box center [572, 286] width 197 height 36
click at [682, 530] on button "Save & New" at bounding box center [695, 531] width 119 height 38
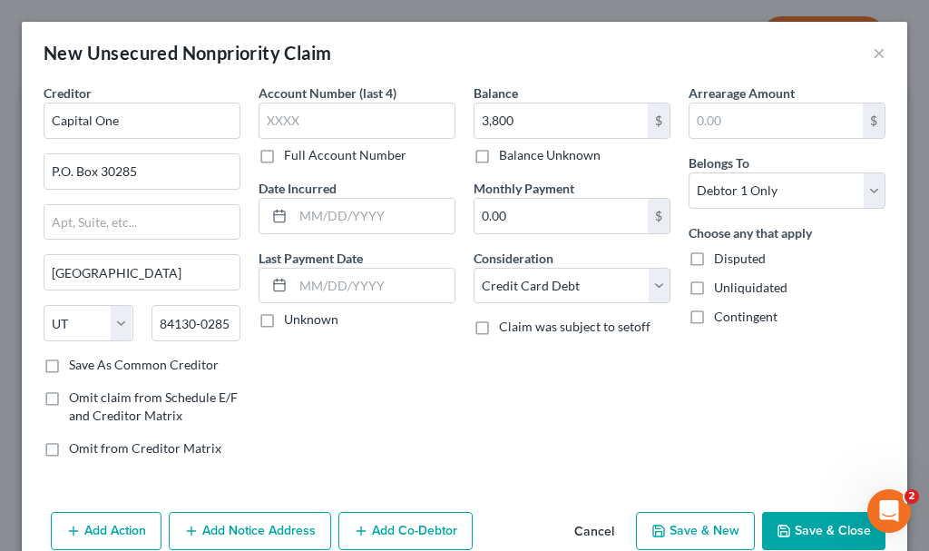
select select "0"
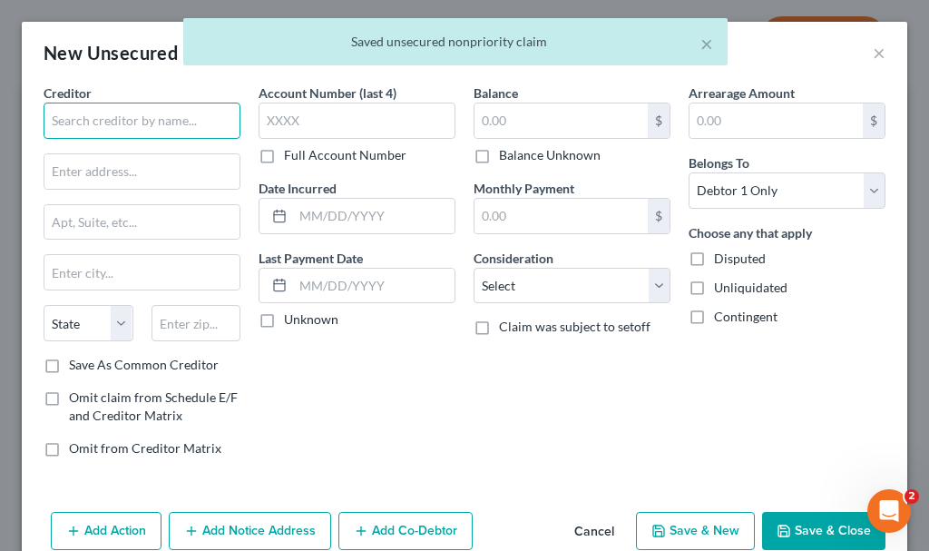
click at [138, 115] on input "text" at bounding box center [142, 121] width 197 height 36
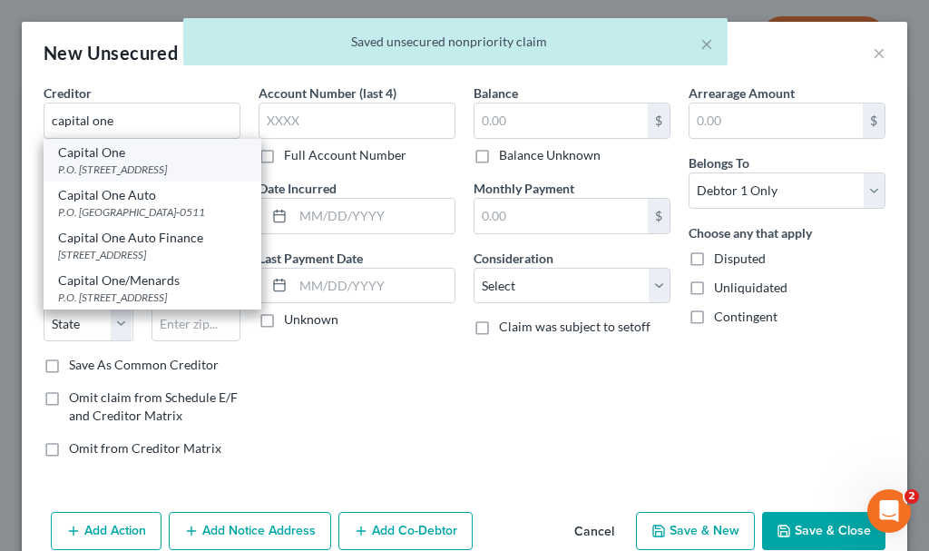
click at [96, 177] on div "P.O. [STREET_ADDRESS]" at bounding box center [152, 169] width 189 height 15
type input "Capital One"
type input "P.O. Box 30285"
type input "[GEOGRAPHIC_DATA]"
select select "46"
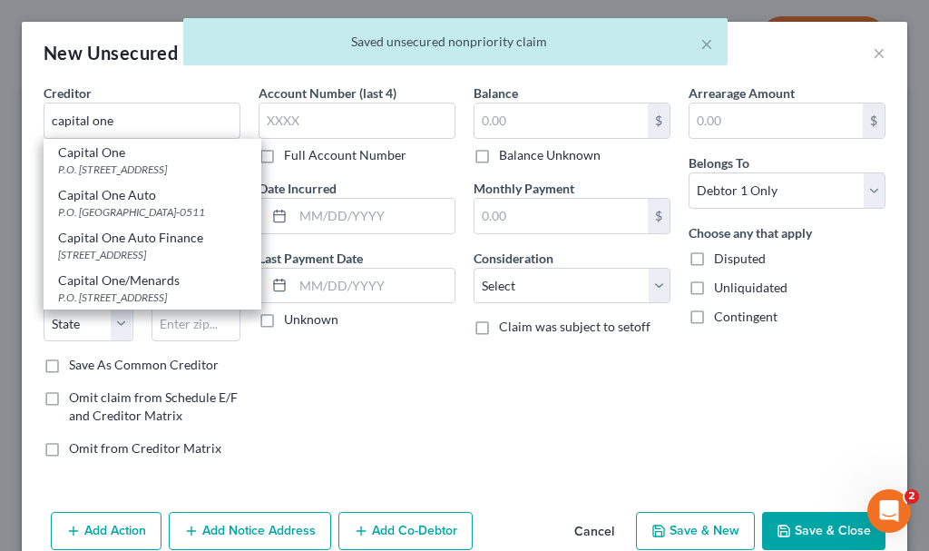
type input "84130-0285"
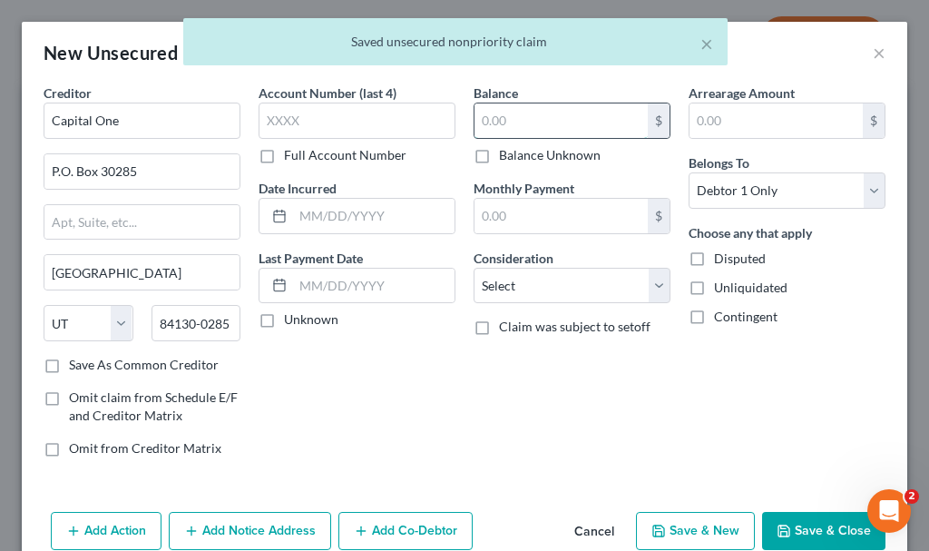
click at [512, 122] on input "text" at bounding box center [561, 120] width 173 height 34
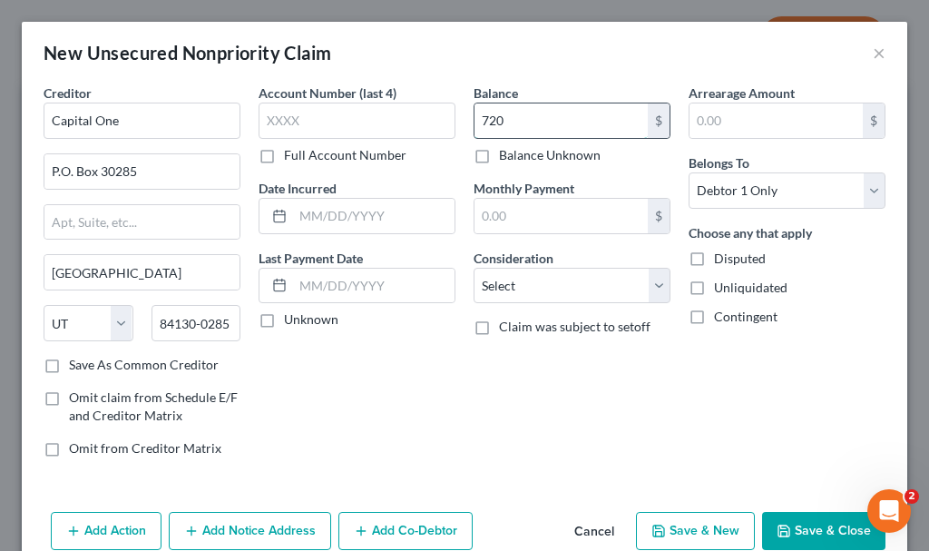
type input "720"
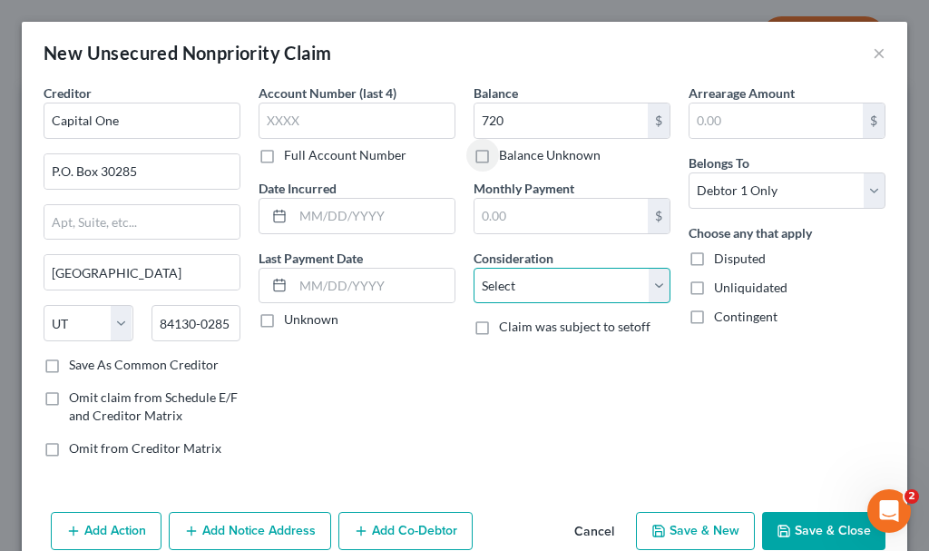
drag, startPoint x: 516, startPoint y: 280, endPoint x: 517, endPoint y: 271, distance: 9.1
click at [516, 280] on select "Select Cable / Satellite Services Collection Agency Credit Card Debt Debt Couns…" at bounding box center [572, 286] width 197 height 36
select select "2"
click at [474, 268] on select "Select Cable / Satellite Services Collection Agency Credit Card Debt Debt Couns…" at bounding box center [572, 286] width 197 height 36
click at [778, 531] on icon "button" at bounding box center [783, 530] width 11 height 11
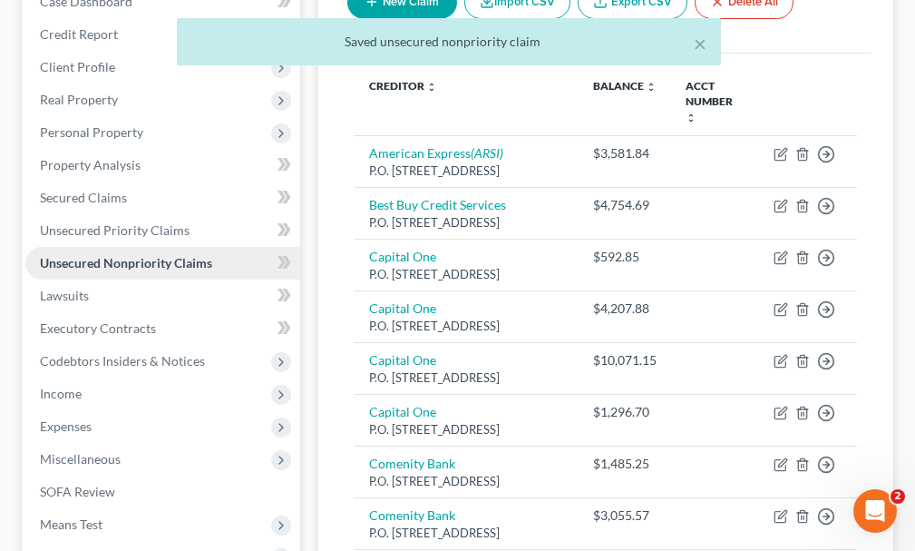
scroll to position [726, 0]
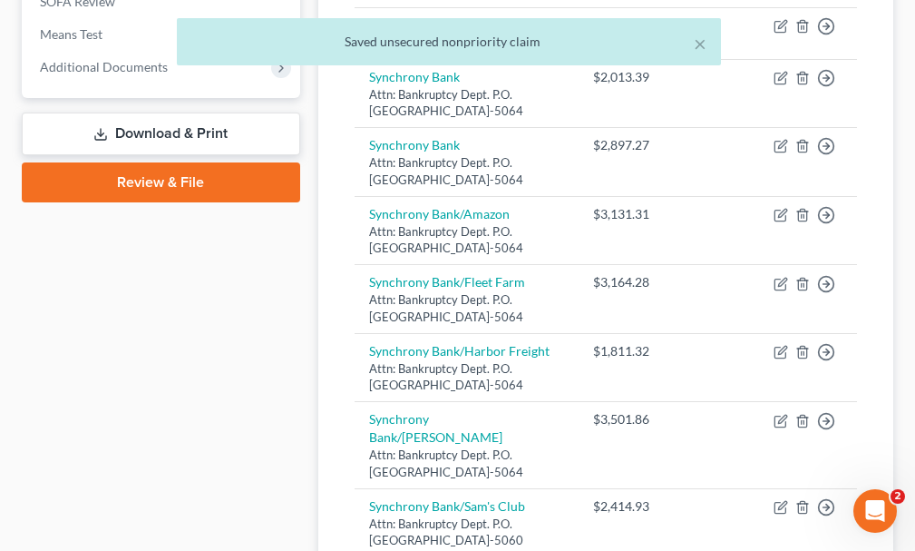
click at [135, 113] on link "Download & Print" at bounding box center [161, 134] width 279 height 43
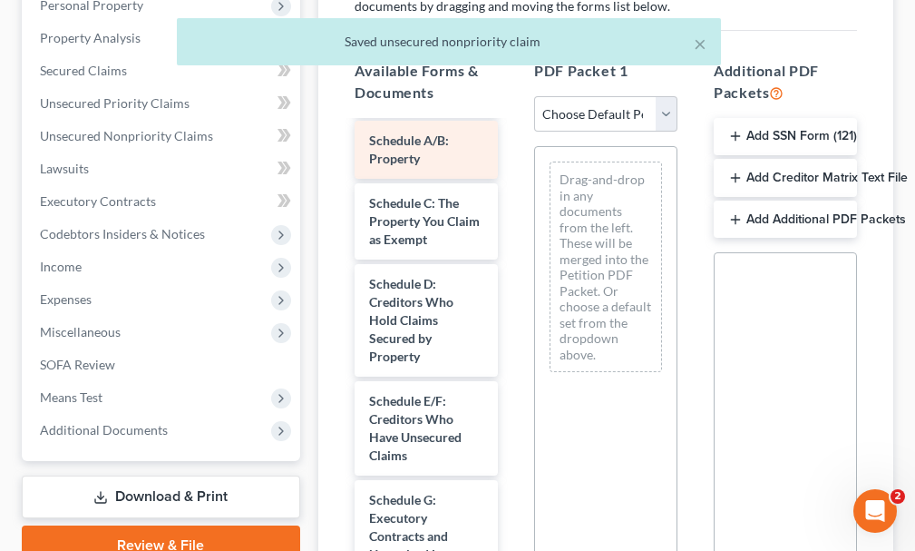
scroll to position [272, 0]
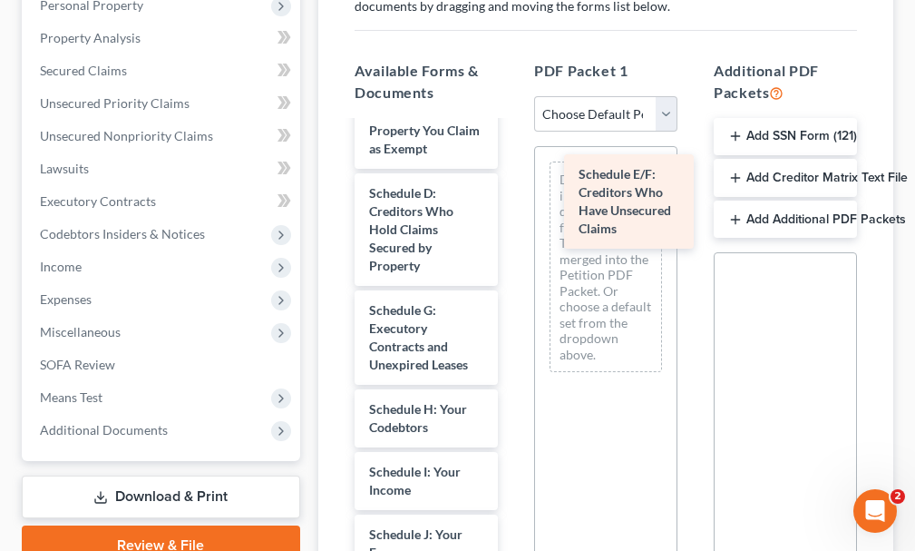
drag, startPoint x: 401, startPoint y: 302, endPoint x: 611, endPoint y: 199, distance: 233.7
click at [513, 199] on div "Schedule E/F: Creditors Who Have Unsecured Claims Voluntary Petition for Indivi…" at bounding box center [426, 561] width 172 height 1423
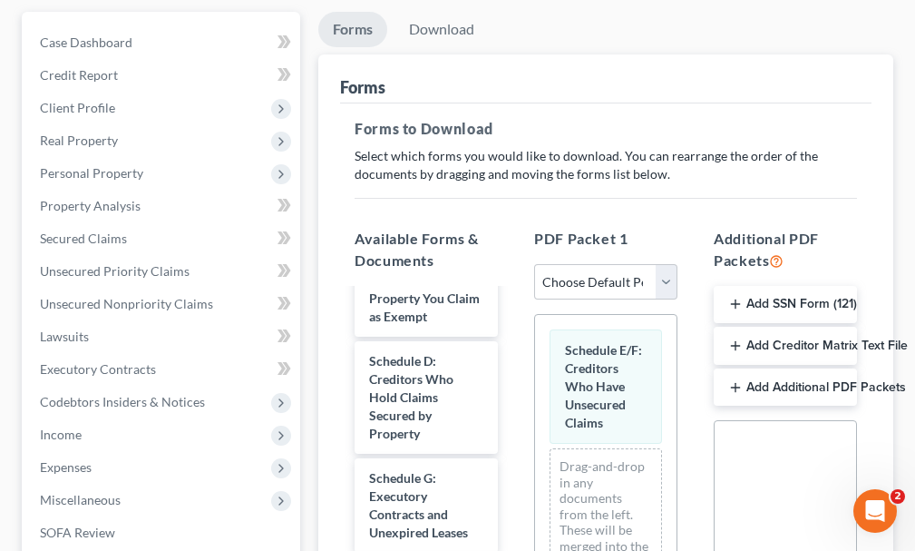
scroll to position [0, 0]
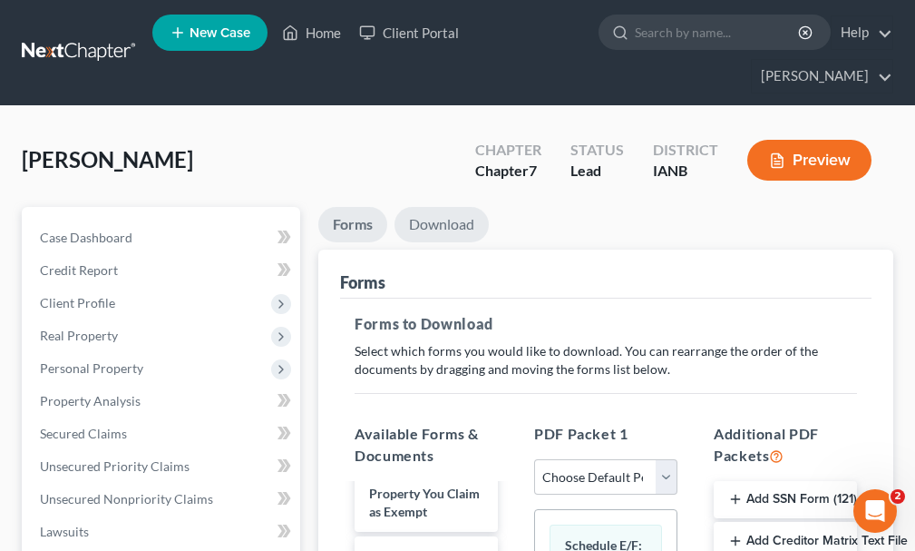
click at [448, 207] on link "Download" at bounding box center [442, 224] width 94 height 35
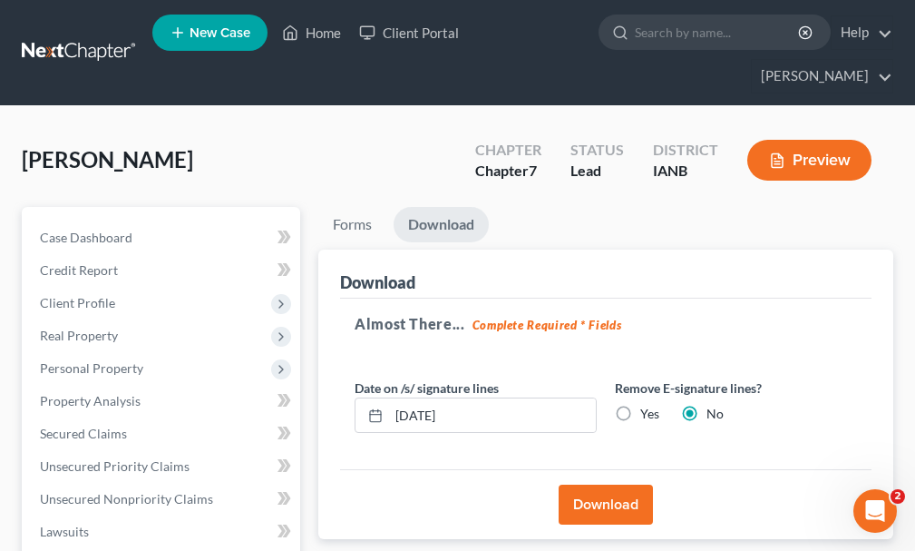
click at [587, 485] on button "Download" at bounding box center [606, 505] width 94 height 40
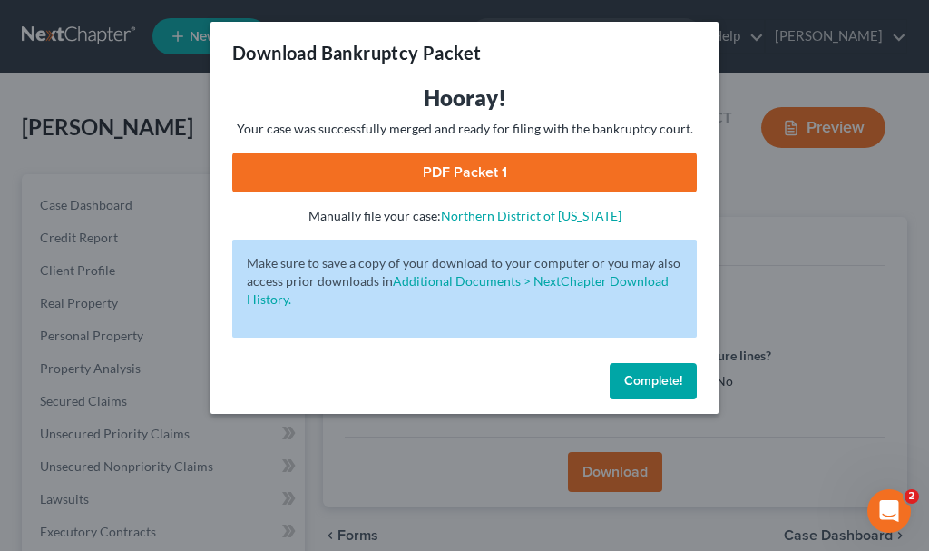
click at [406, 162] on link "PDF Packet 1" at bounding box center [464, 172] width 465 height 40
click at [653, 370] on button "Complete!" at bounding box center [653, 381] width 87 height 36
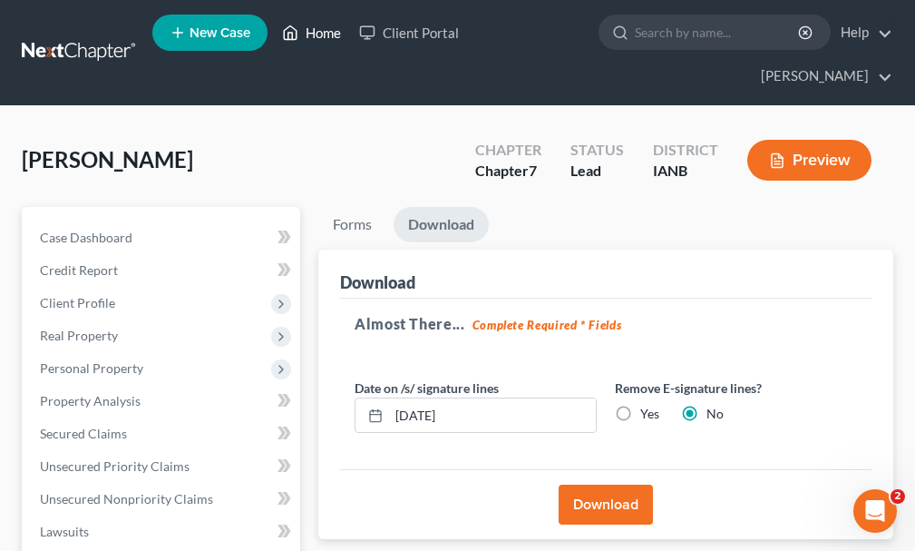
click at [326, 32] on link "Home" at bounding box center [311, 32] width 77 height 33
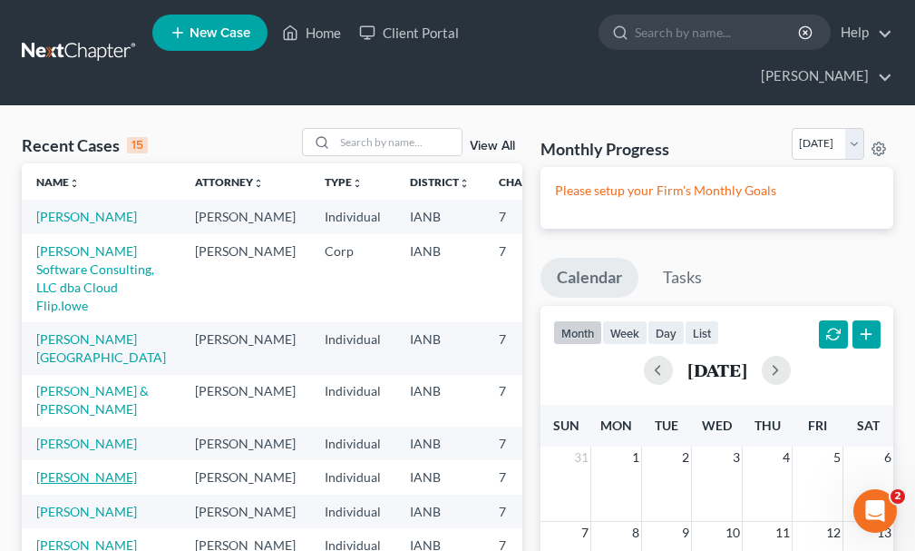
click at [51, 485] on link "[PERSON_NAME]" at bounding box center [86, 476] width 101 height 15
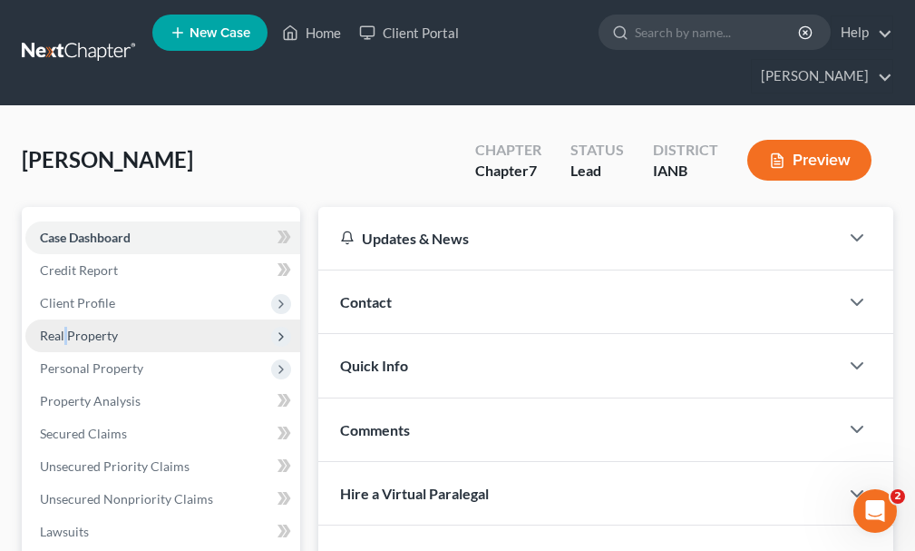
click at [66, 328] on span "Real Property" at bounding box center [79, 335] width 78 height 15
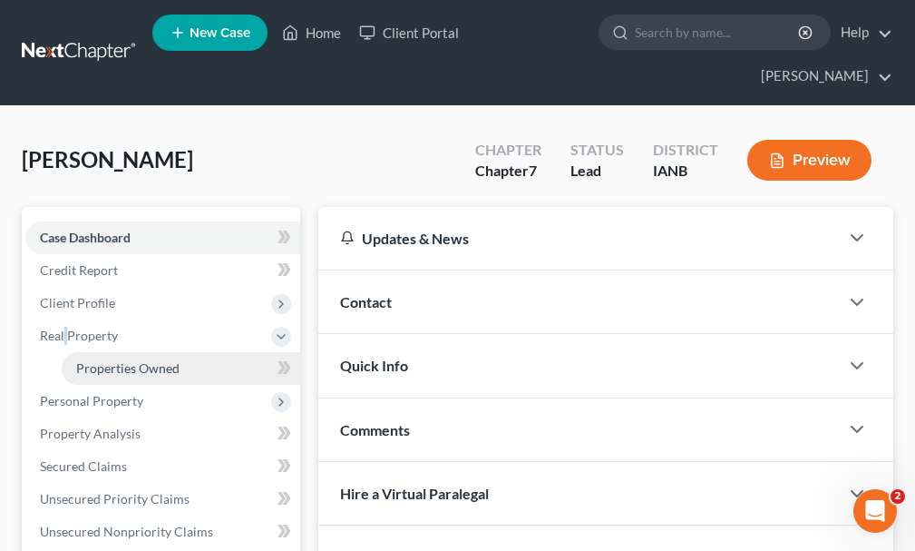
click at [96, 360] on span "Properties Owned" at bounding box center [127, 367] width 103 height 15
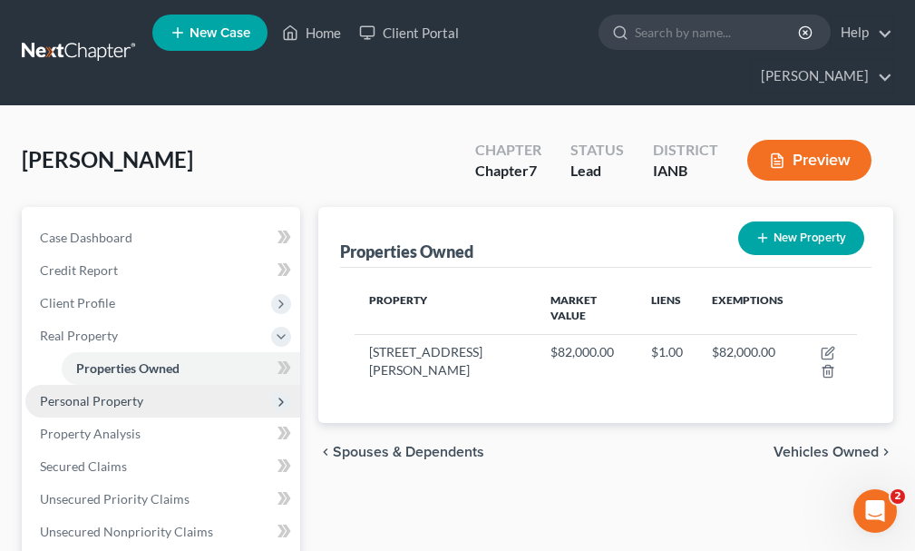
click at [102, 393] on span "Personal Property" at bounding box center [91, 400] width 103 height 15
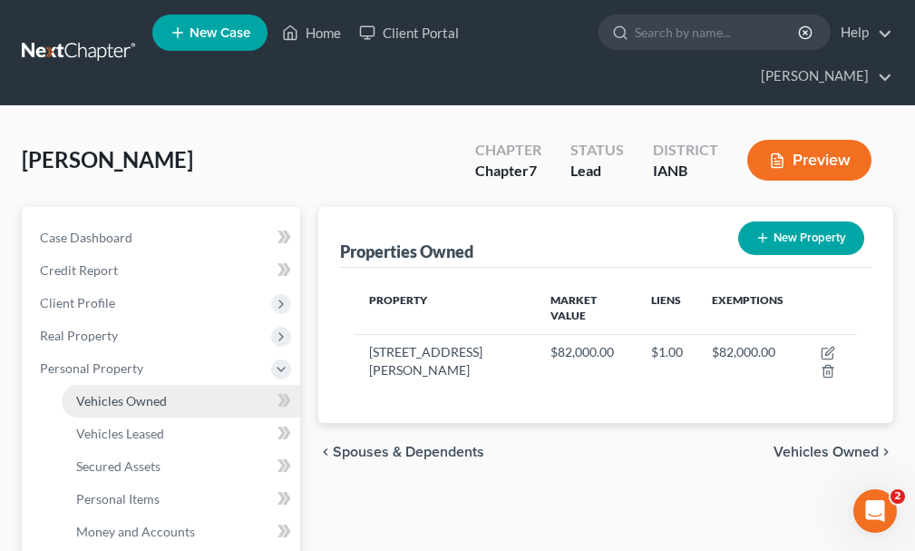
click at [103, 393] on span "Vehicles Owned" at bounding box center [121, 400] width 91 height 15
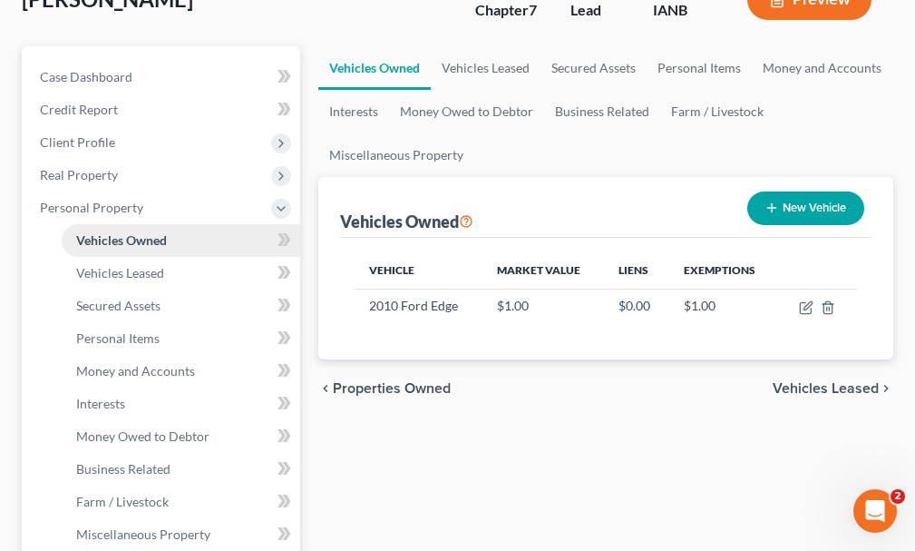
scroll to position [272, 0]
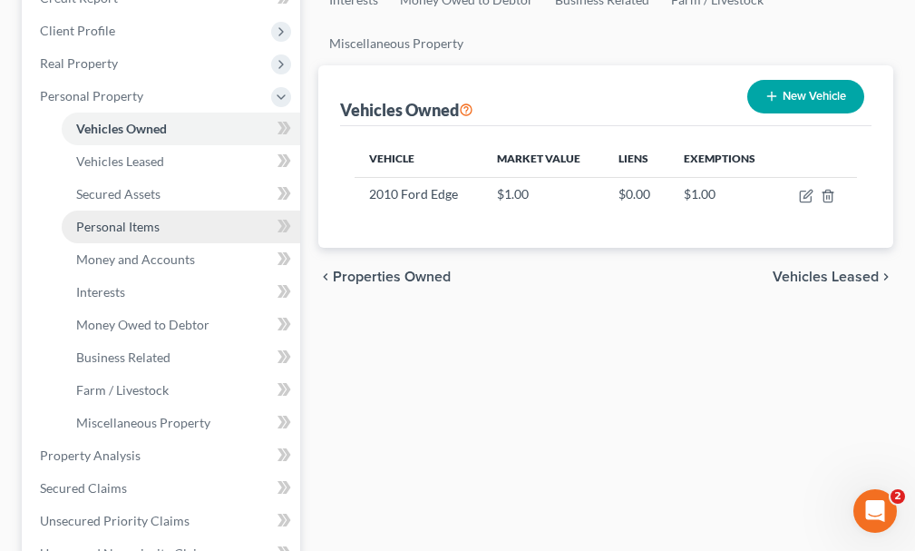
click at [104, 219] on span "Personal Items" at bounding box center [117, 226] width 83 height 15
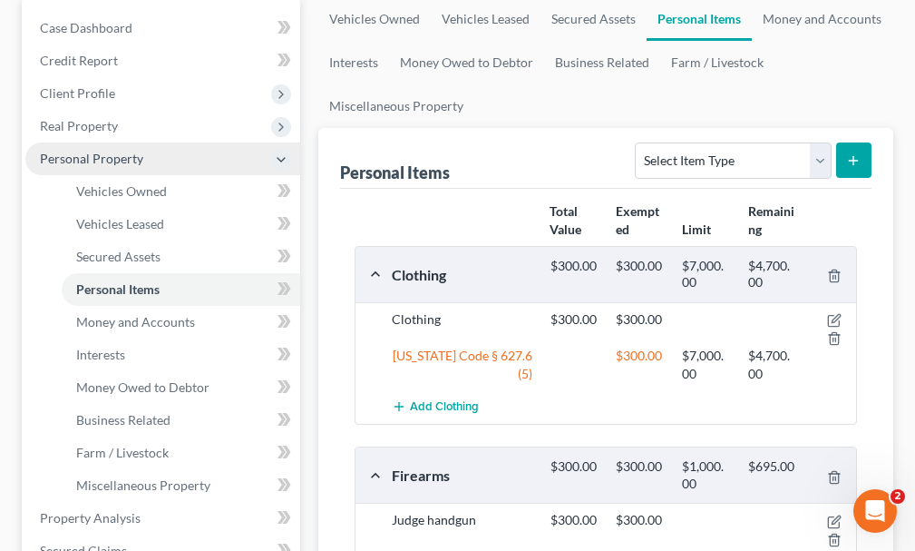
scroll to position [181, 0]
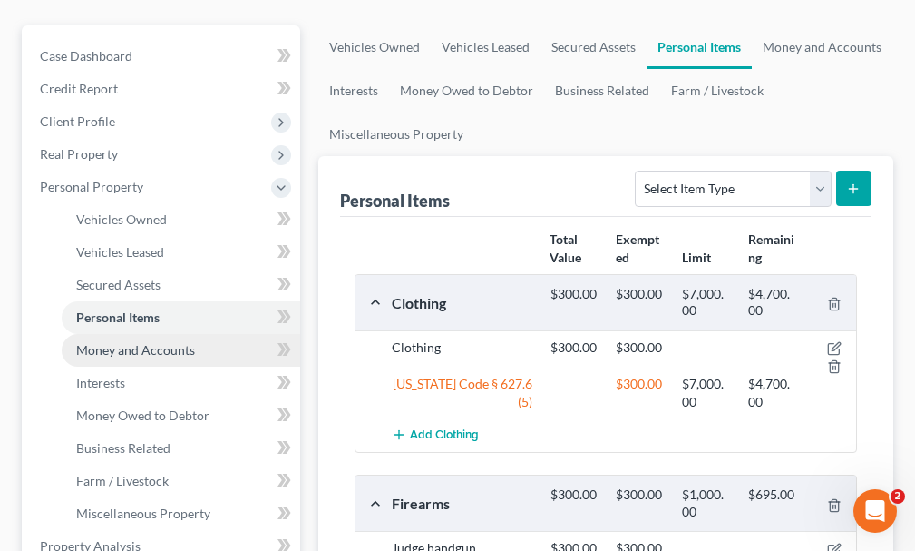
click at [103, 342] on span "Money and Accounts" at bounding box center [135, 349] width 119 height 15
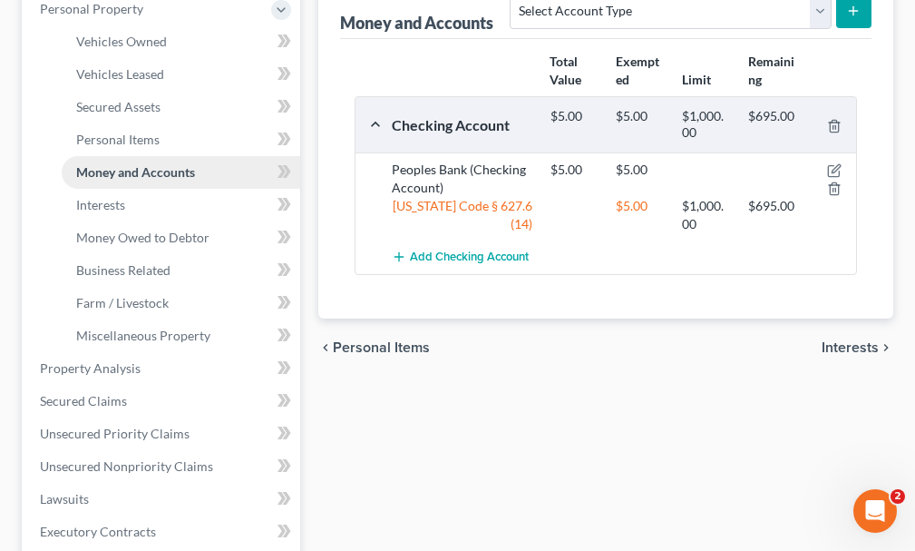
scroll to position [363, 0]
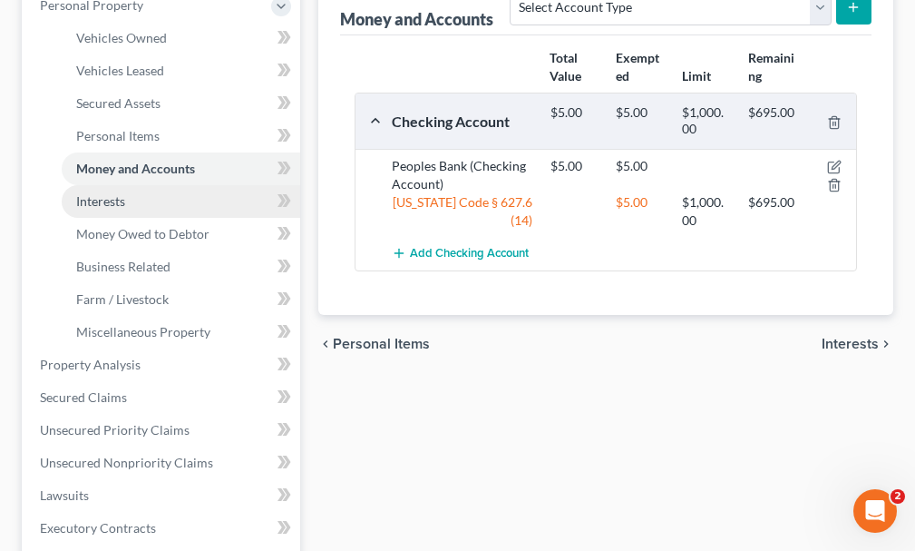
click at [94, 193] on span "Interests" at bounding box center [100, 200] width 49 height 15
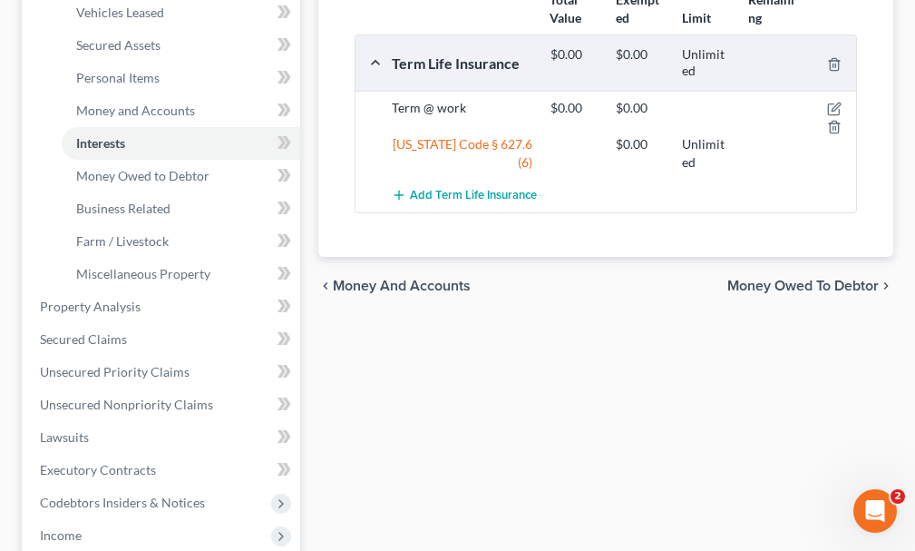
scroll to position [454, 0]
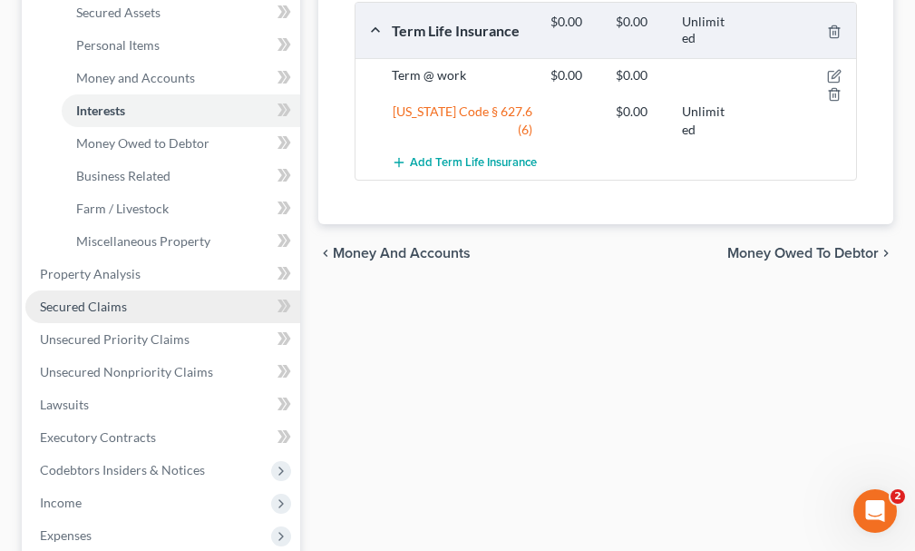
click at [105, 299] on span "Secured Claims" at bounding box center [83, 306] width 87 height 15
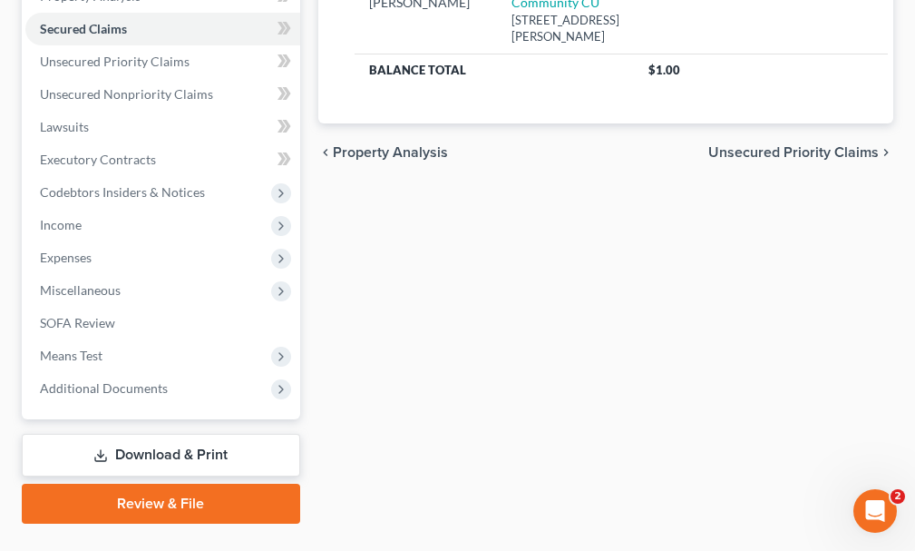
scroll to position [414, 0]
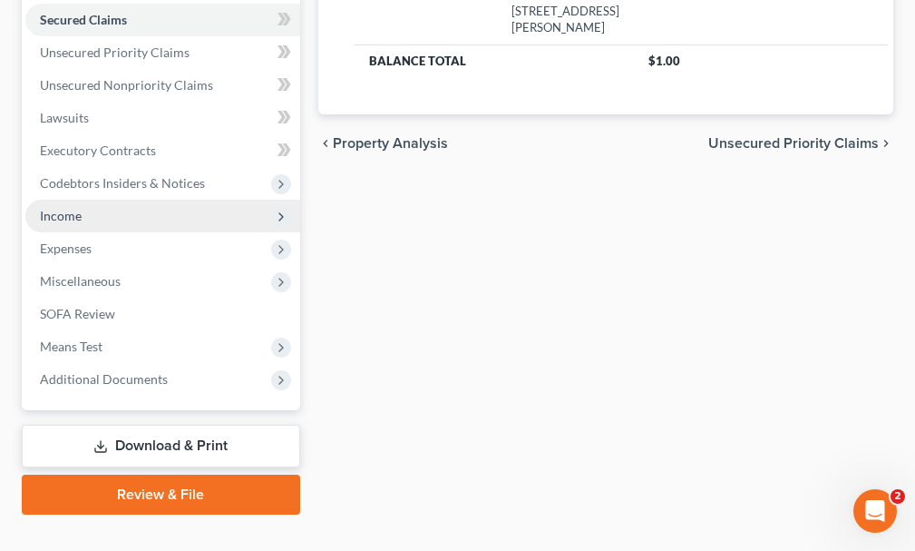
click at [47, 200] on span "Income" at bounding box center [162, 216] width 275 height 33
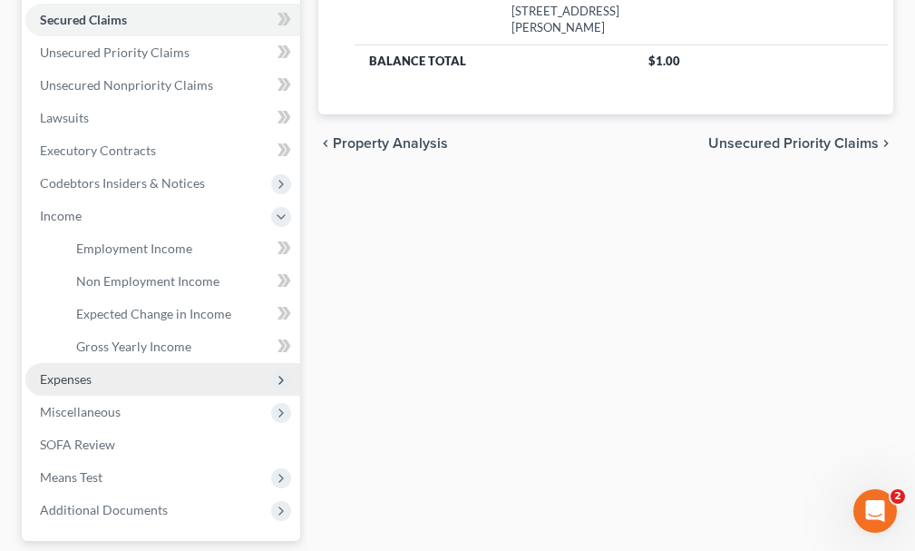
click at [59, 371] on span "Expenses" at bounding box center [66, 378] width 52 height 15
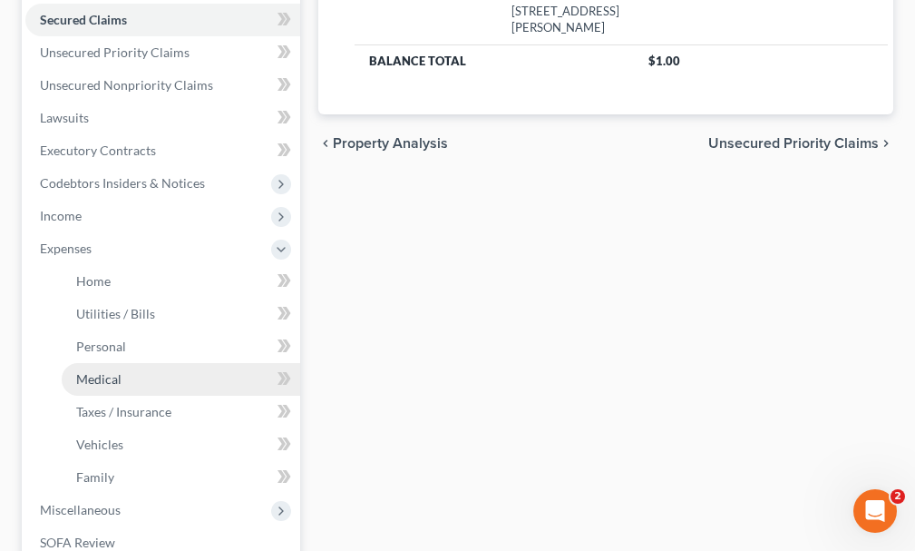
click at [97, 371] on span "Medical" at bounding box center [98, 378] width 45 height 15
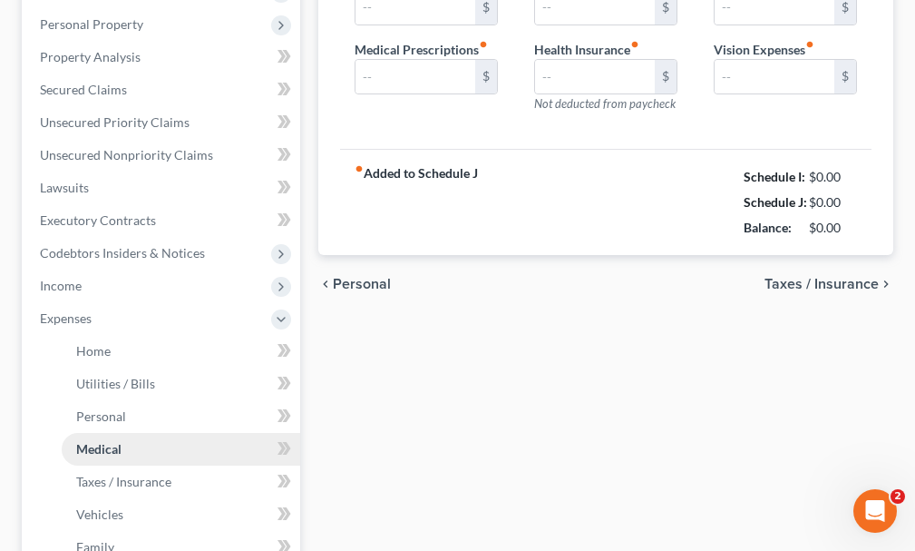
type input "180.00"
type input "0.00"
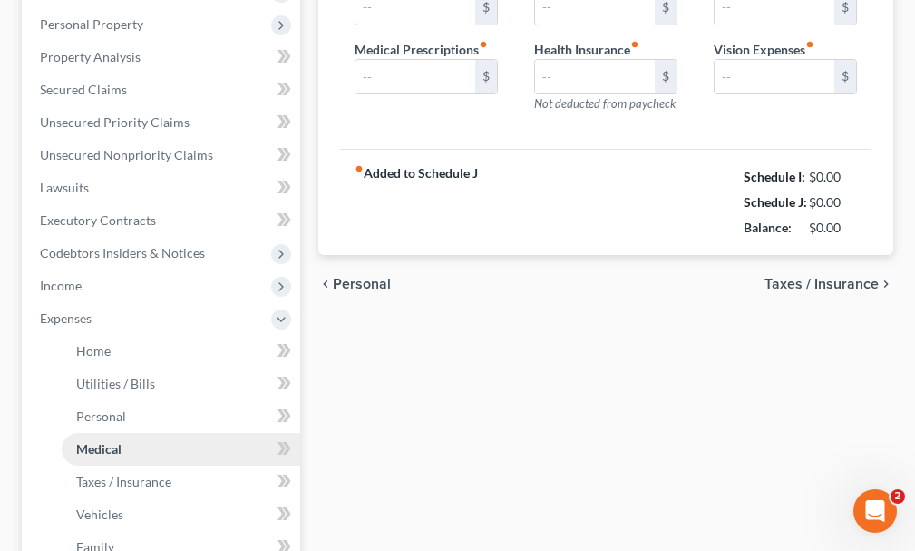
type input "0.00"
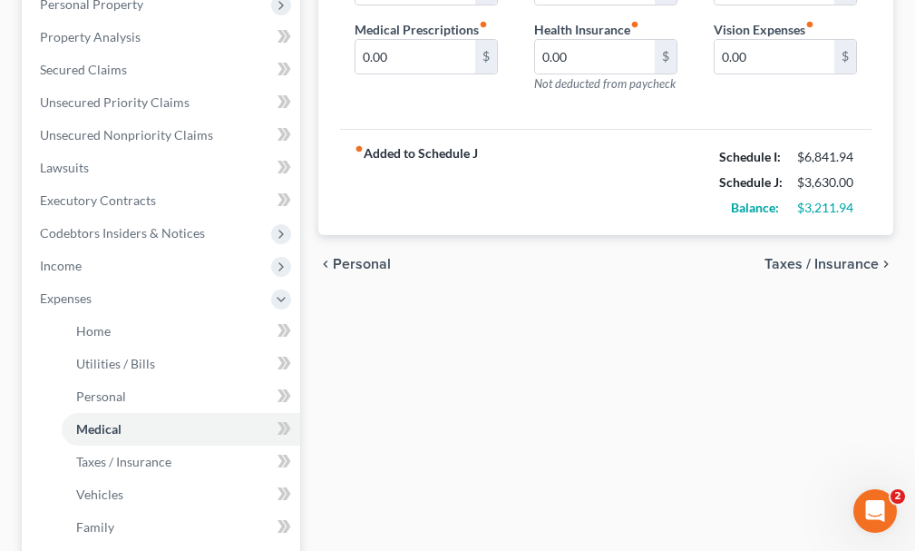
scroll to position [181, 0]
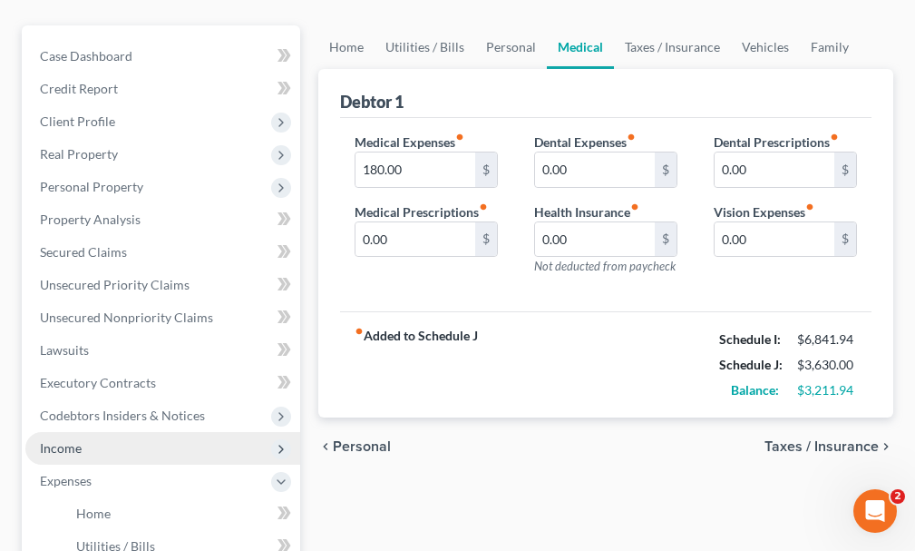
click at [53, 440] on span "Income" at bounding box center [61, 447] width 42 height 15
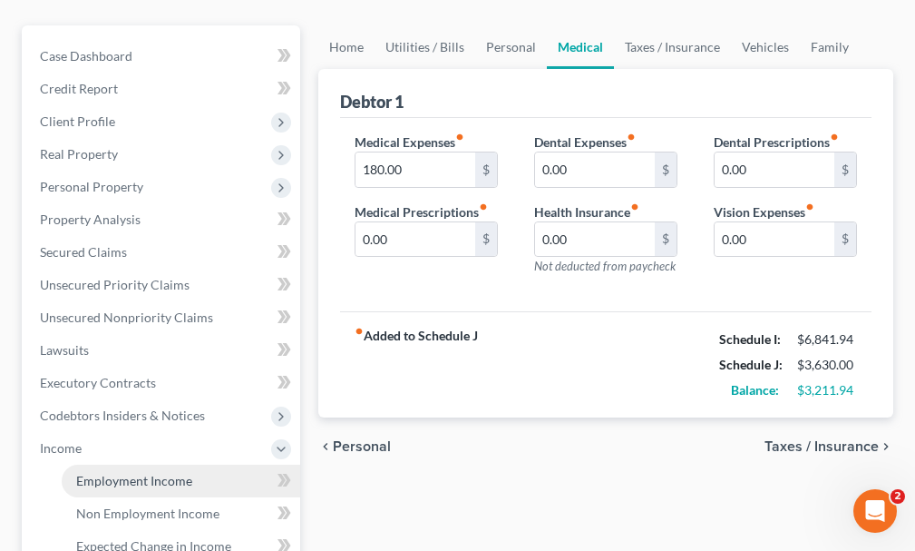
click at [136, 473] on span "Employment Income" at bounding box center [134, 480] width 116 height 15
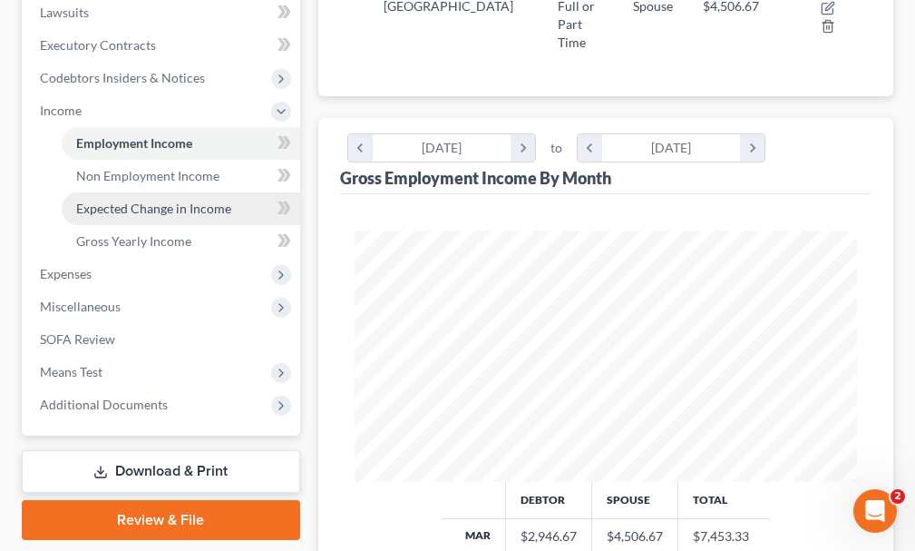
scroll to position [544, 0]
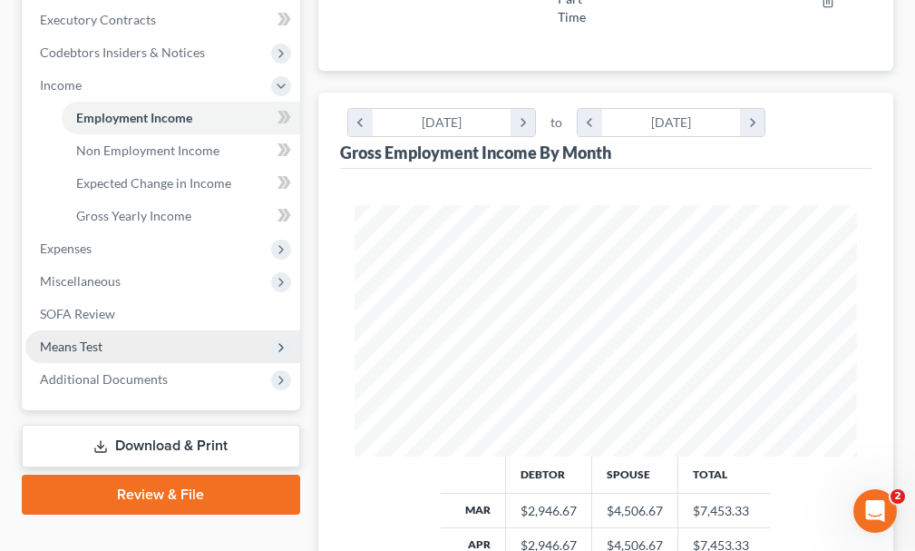
click at [44, 338] on span "Means Test" at bounding box center [71, 345] width 63 height 15
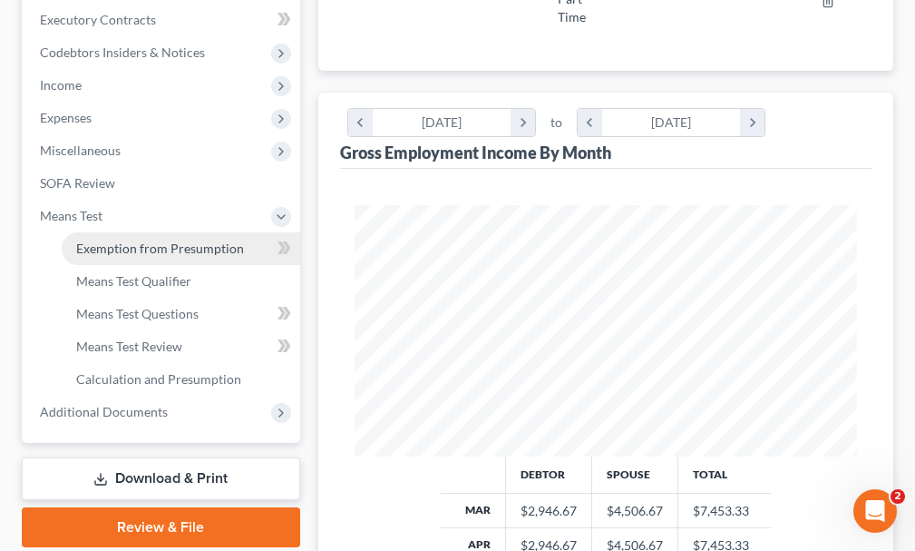
click at [111, 240] on span "Exemption from Presumption" at bounding box center [160, 247] width 168 height 15
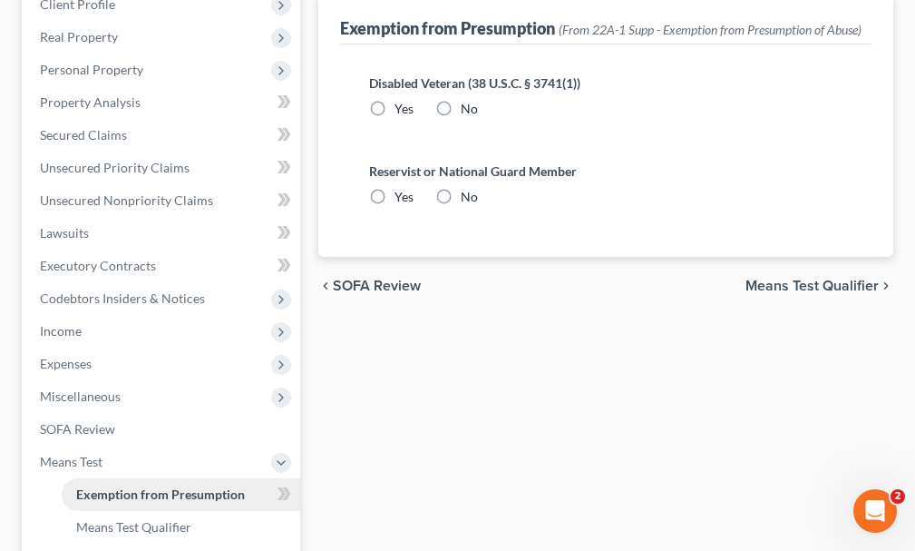
scroll to position [80, 0]
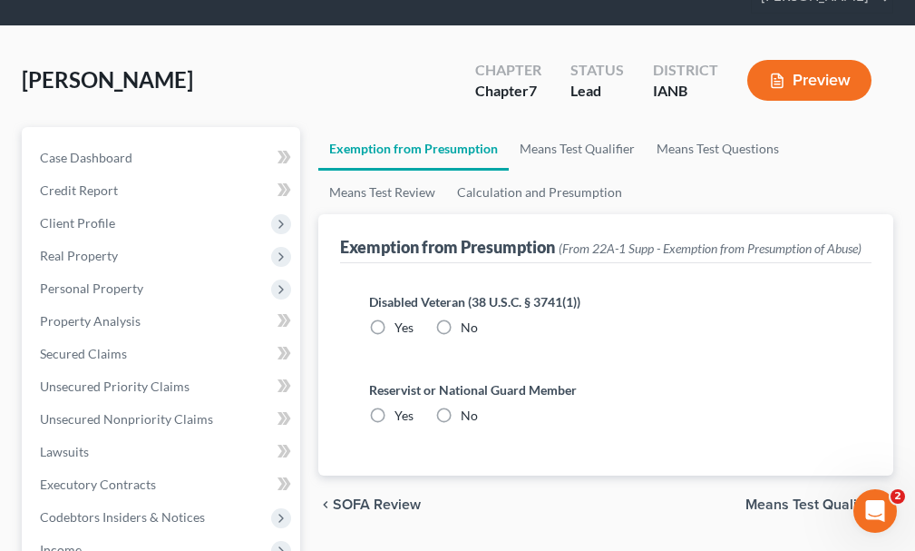
radio input "true"
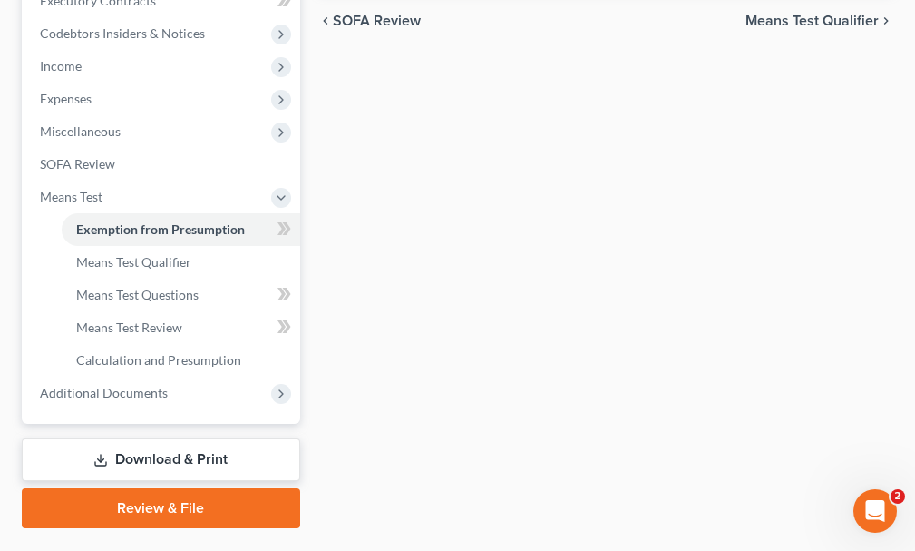
scroll to position [577, 0]
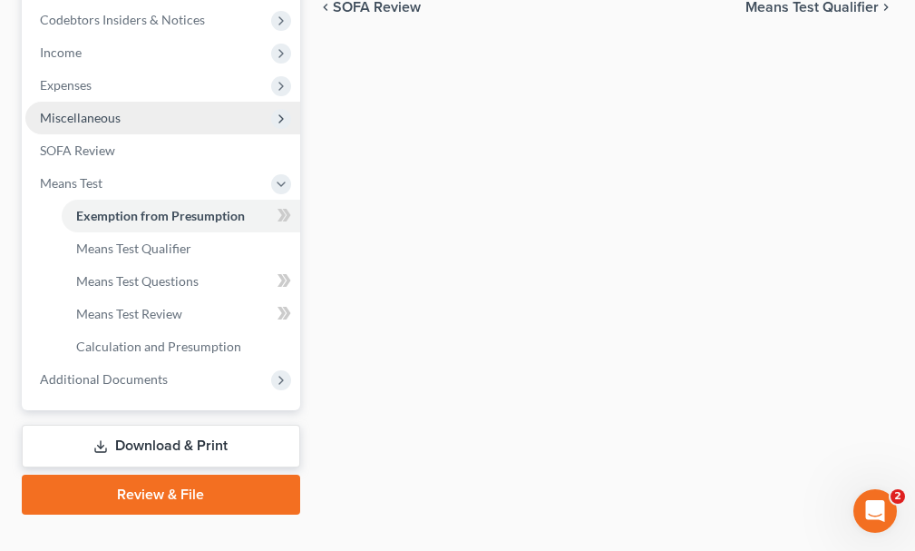
click at [77, 110] on span "Miscellaneous" at bounding box center [80, 117] width 81 height 15
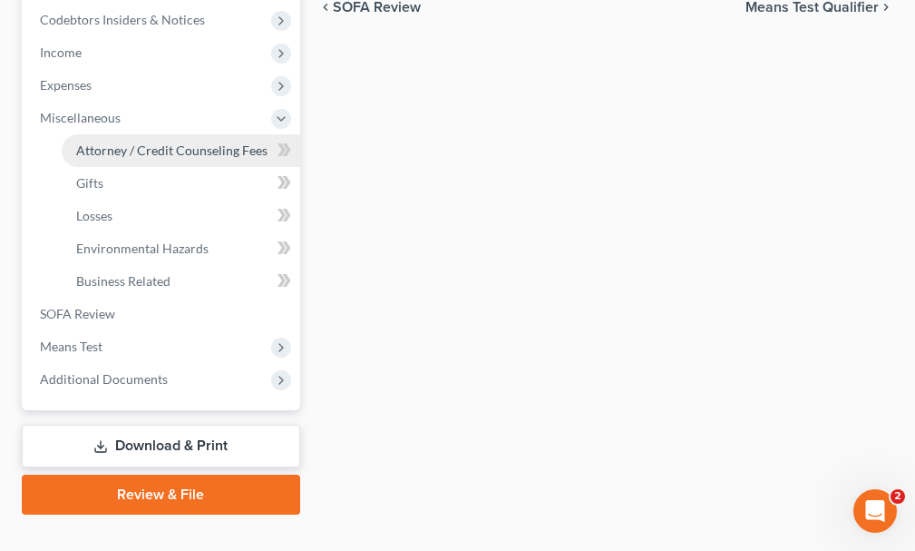
click at [111, 142] on span "Attorney / Credit Counseling Fees" at bounding box center [171, 149] width 191 height 15
select select "0"
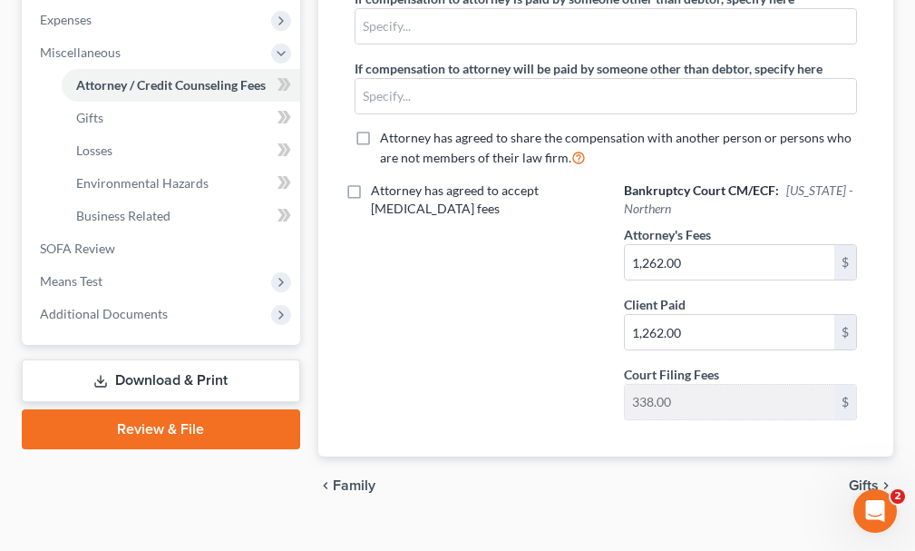
click at [147, 359] on link "Download & Print" at bounding box center [161, 380] width 279 height 43
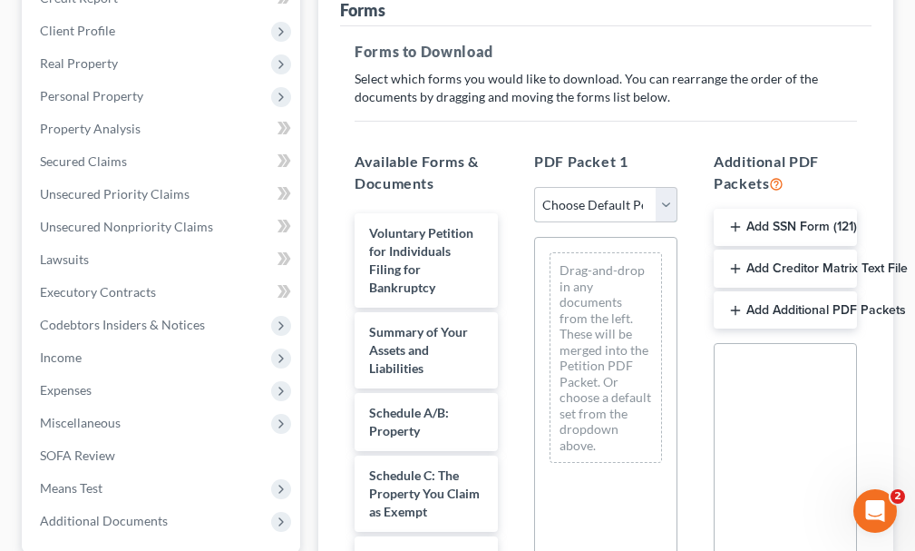
click at [583, 187] on select "Choose Default Petition PDF Packet Complete Bankruptcy Petition (all forms and …" at bounding box center [605, 205] width 143 height 36
select select "0"
click at [534, 187] on select "Choose Default Petition PDF Packet Complete Bankruptcy Petition (all forms and …" at bounding box center [605, 205] width 143 height 36
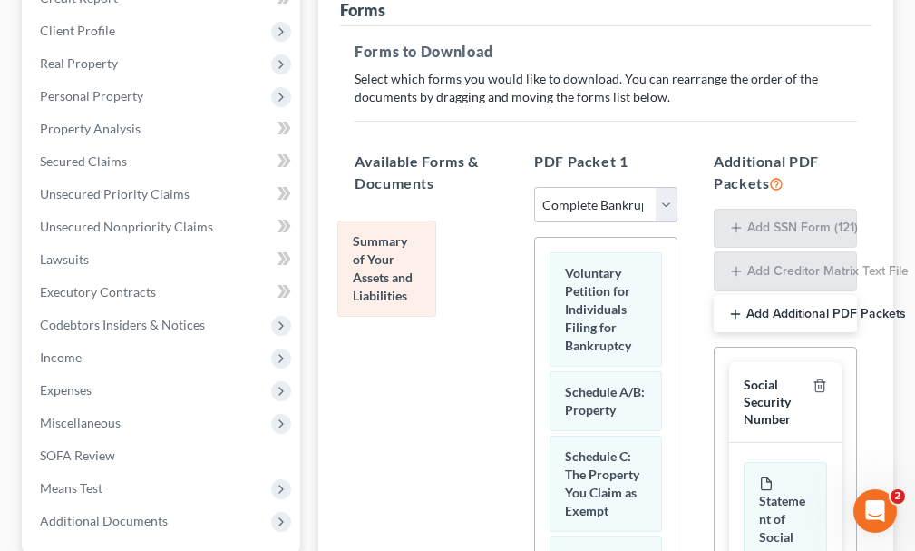
drag, startPoint x: 594, startPoint y: 390, endPoint x: 382, endPoint y: 272, distance: 242.9
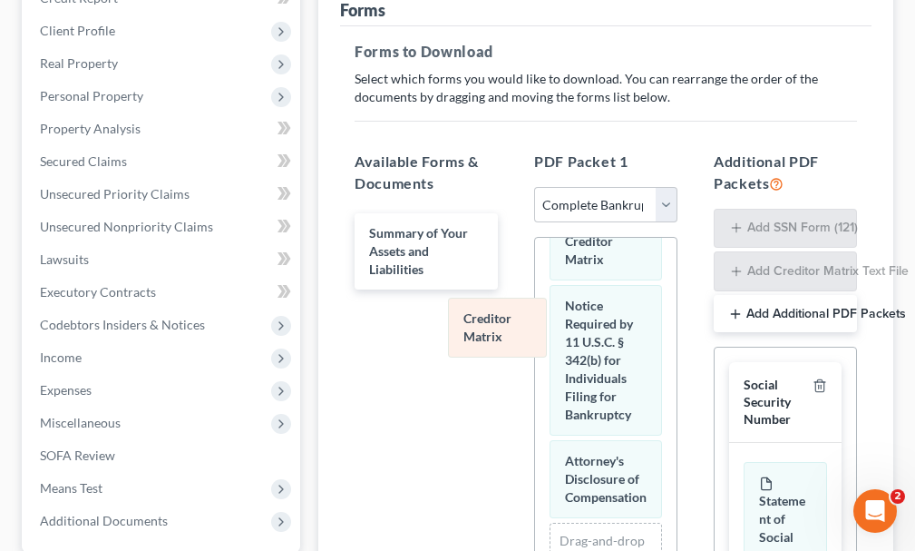
drag, startPoint x: 594, startPoint y: 269, endPoint x: 397, endPoint y: 318, distance: 202.9
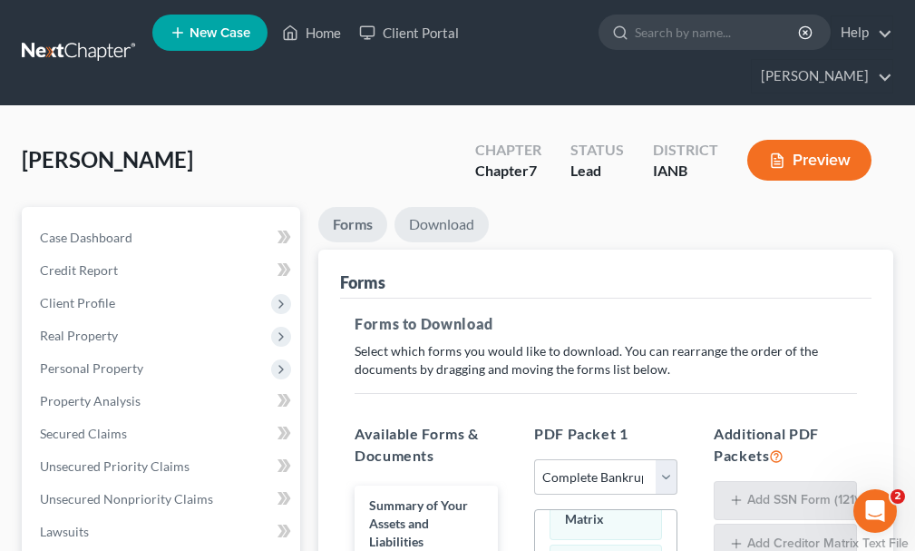
click at [451, 207] on link "Download" at bounding box center [442, 224] width 94 height 35
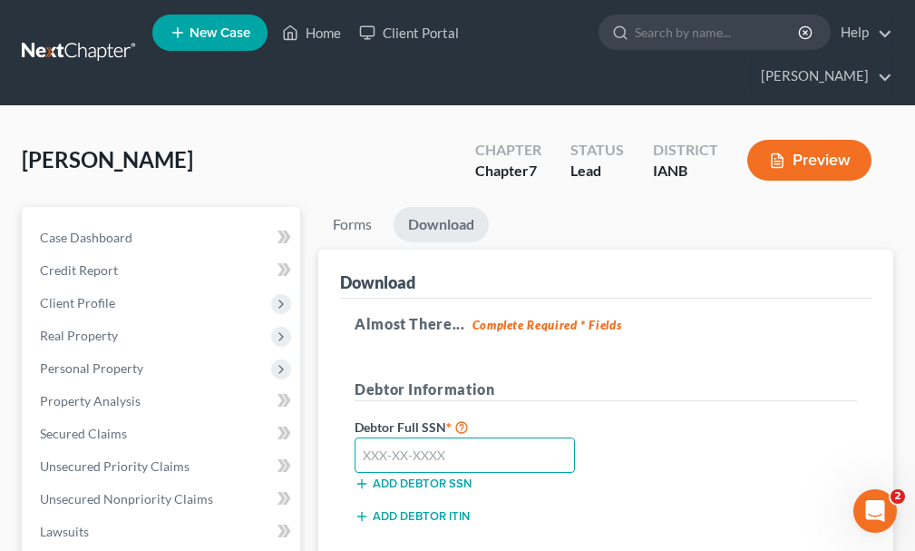
click at [466, 437] on input "text" at bounding box center [465, 455] width 220 height 36
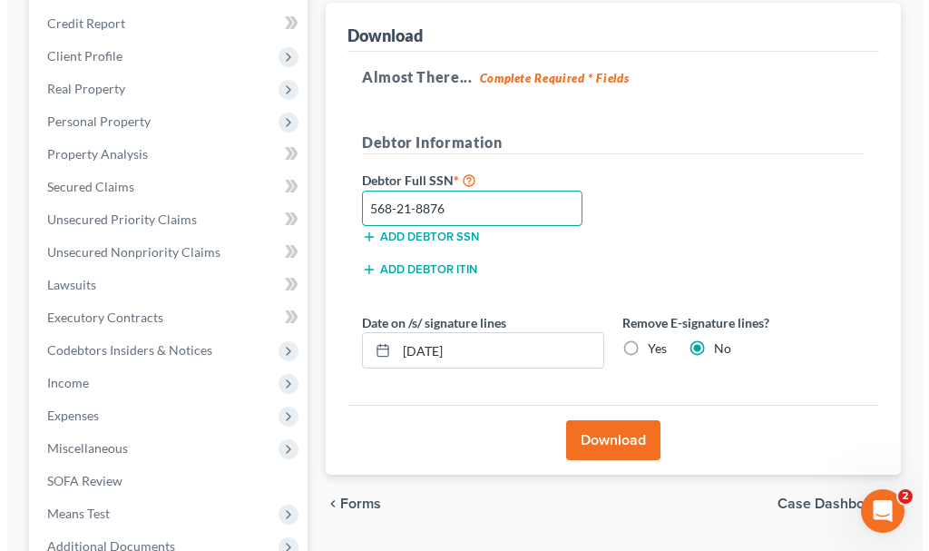
scroll to position [272, 0]
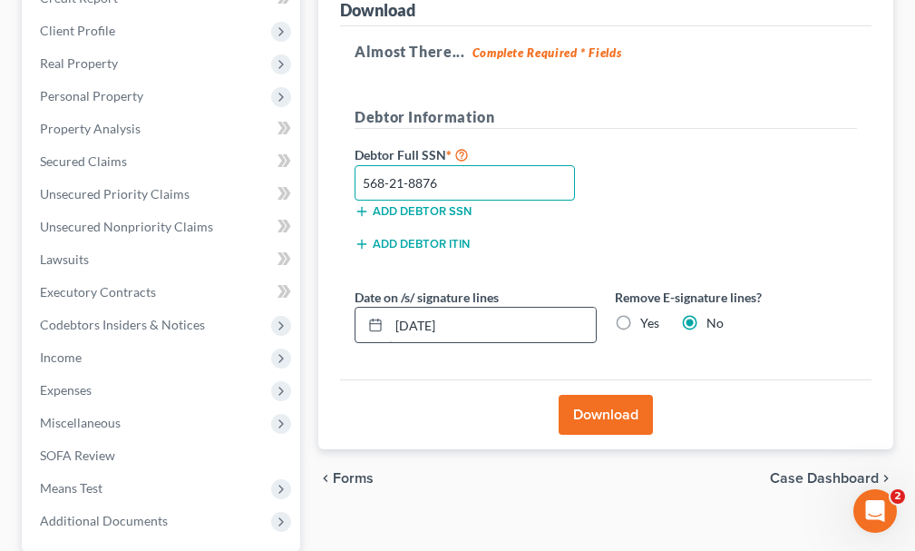
type input "568-21-8876"
drag, startPoint x: 503, startPoint y: 288, endPoint x: 446, endPoint y: 334, distance: 72.8
click at [340, 305] on div "Almost There... Complete Required * Fields Debtor Information Debtor Full SSN *…" at bounding box center [606, 203] width 532 height 354
click at [641, 314] on label "Yes" at bounding box center [650, 323] width 19 height 18
click at [648, 314] on input "Yes" at bounding box center [654, 320] width 12 height 12
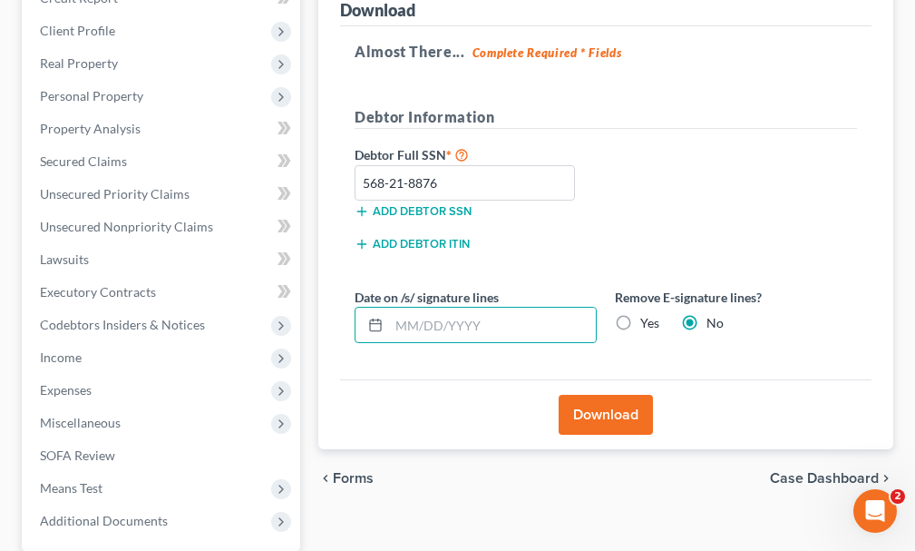
radio input "true"
radio input "false"
click at [600, 395] on button "Download" at bounding box center [606, 415] width 94 height 40
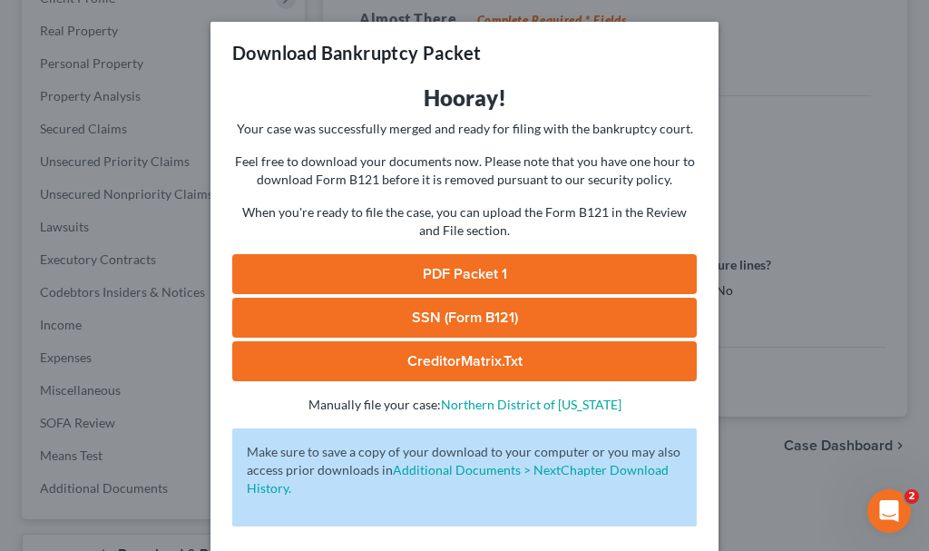
click at [344, 318] on link "SSN (Form B121)" at bounding box center [464, 318] width 465 height 40
click at [370, 278] on link "PDF Packet 1" at bounding box center [464, 274] width 465 height 40
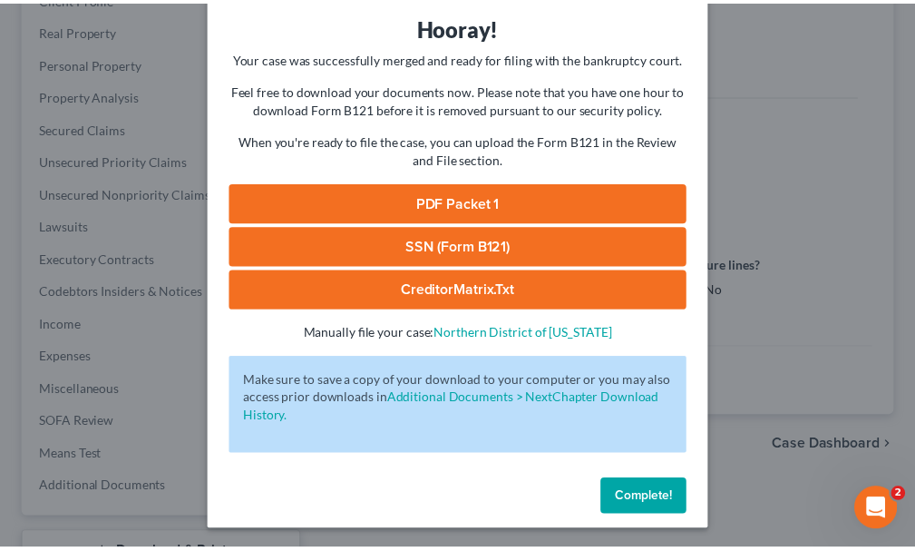
scroll to position [73, 0]
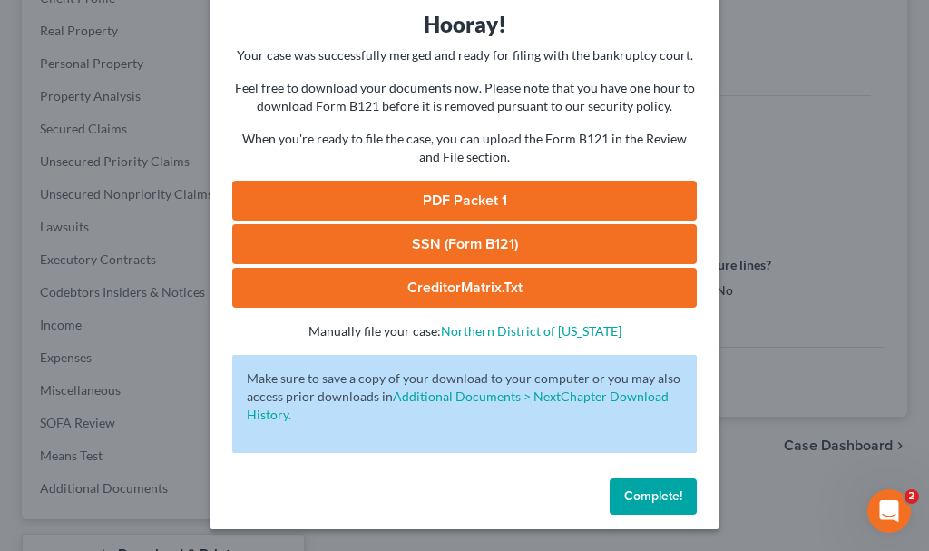
click at [637, 486] on button "Complete!" at bounding box center [653, 496] width 87 height 36
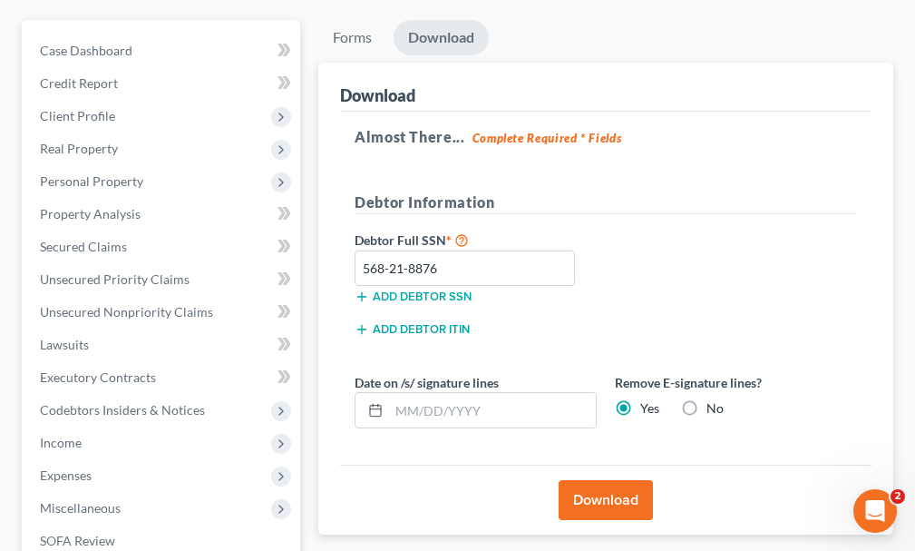
scroll to position [0, 0]
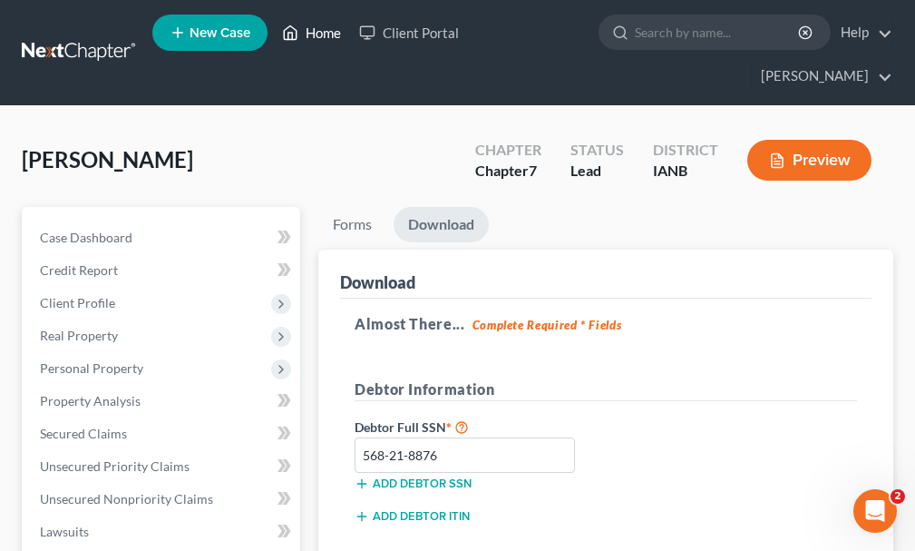
click at [325, 38] on link "Home" at bounding box center [311, 32] width 77 height 33
